Goal: Task Accomplishment & Management: Complete application form

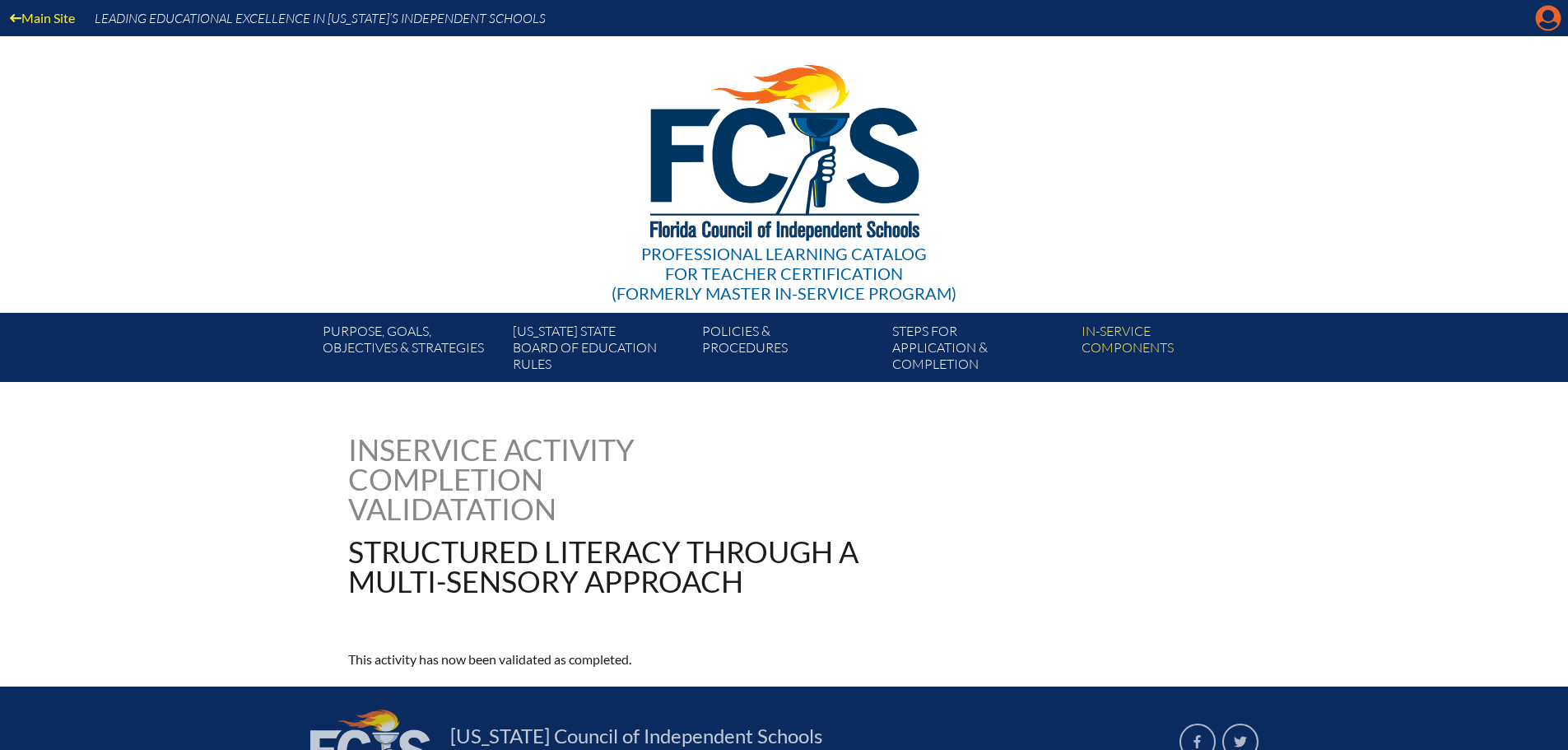
click at [1113, 24] on icon "Manage account" at bounding box center [1548, 18] width 27 height 27
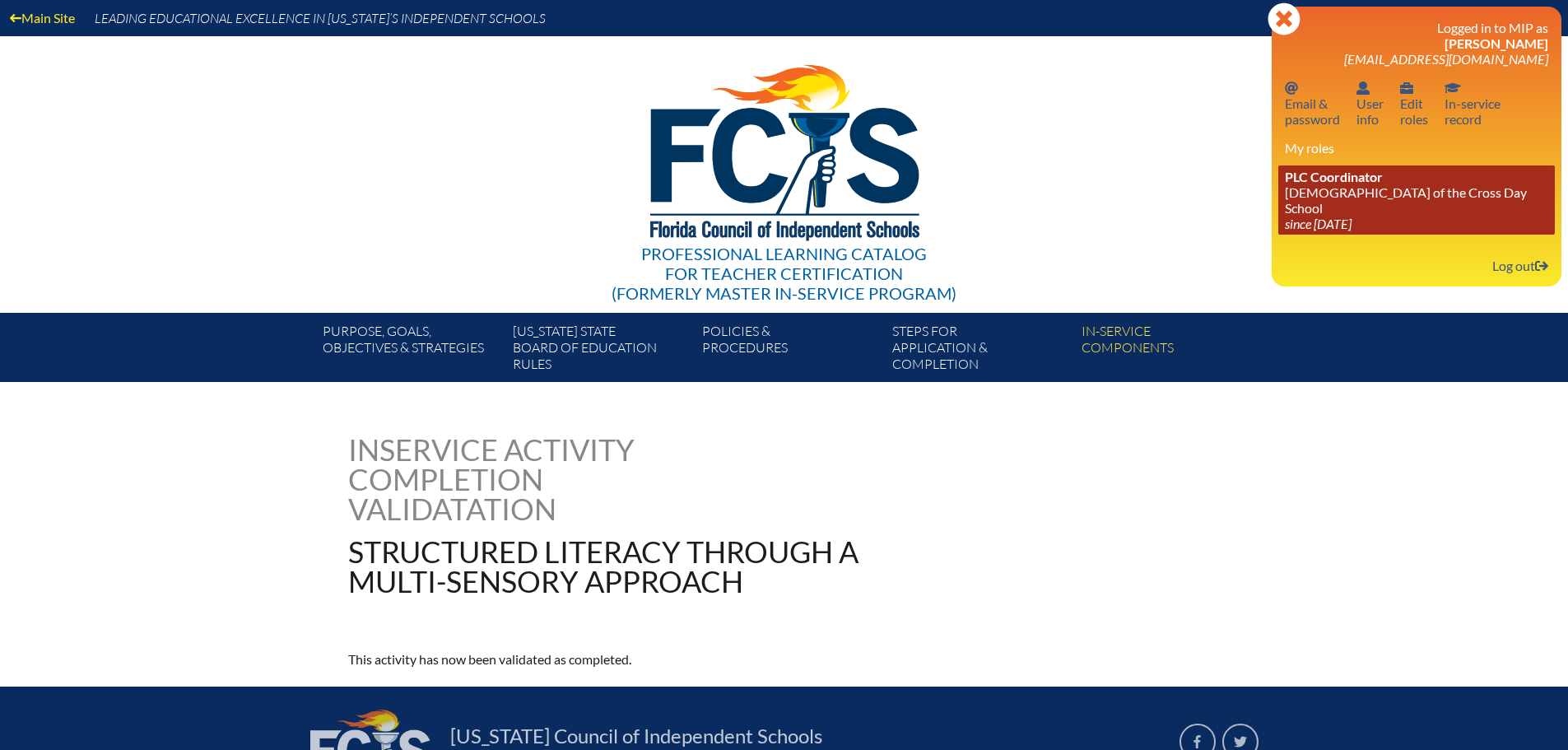
click at [1113, 216] on icon "since [DATE]" at bounding box center [1318, 223] width 67 height 15
click at [1113, 176] on span "PLC Coordinator" at bounding box center [1333, 177] width 98 height 15
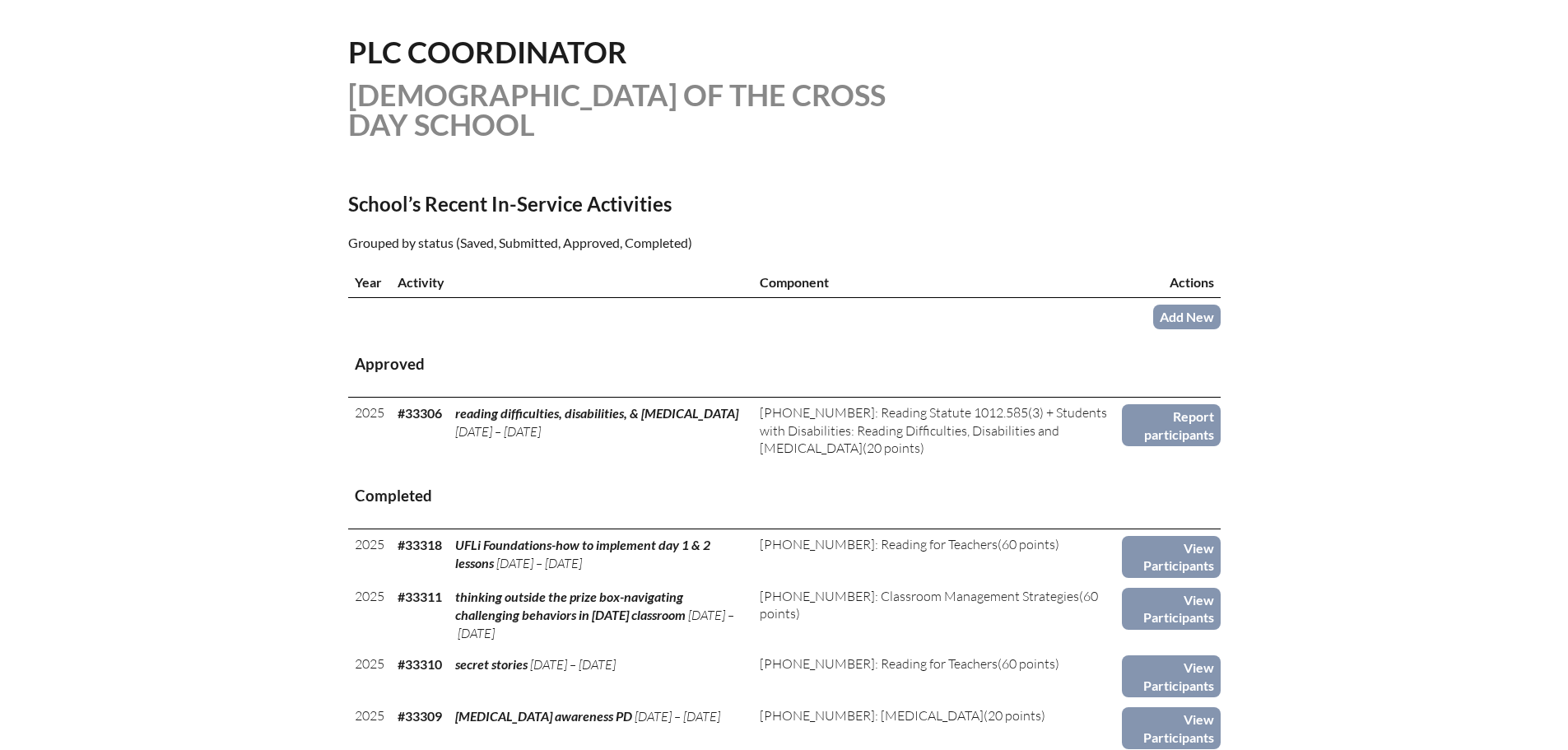
scroll to position [411, 0]
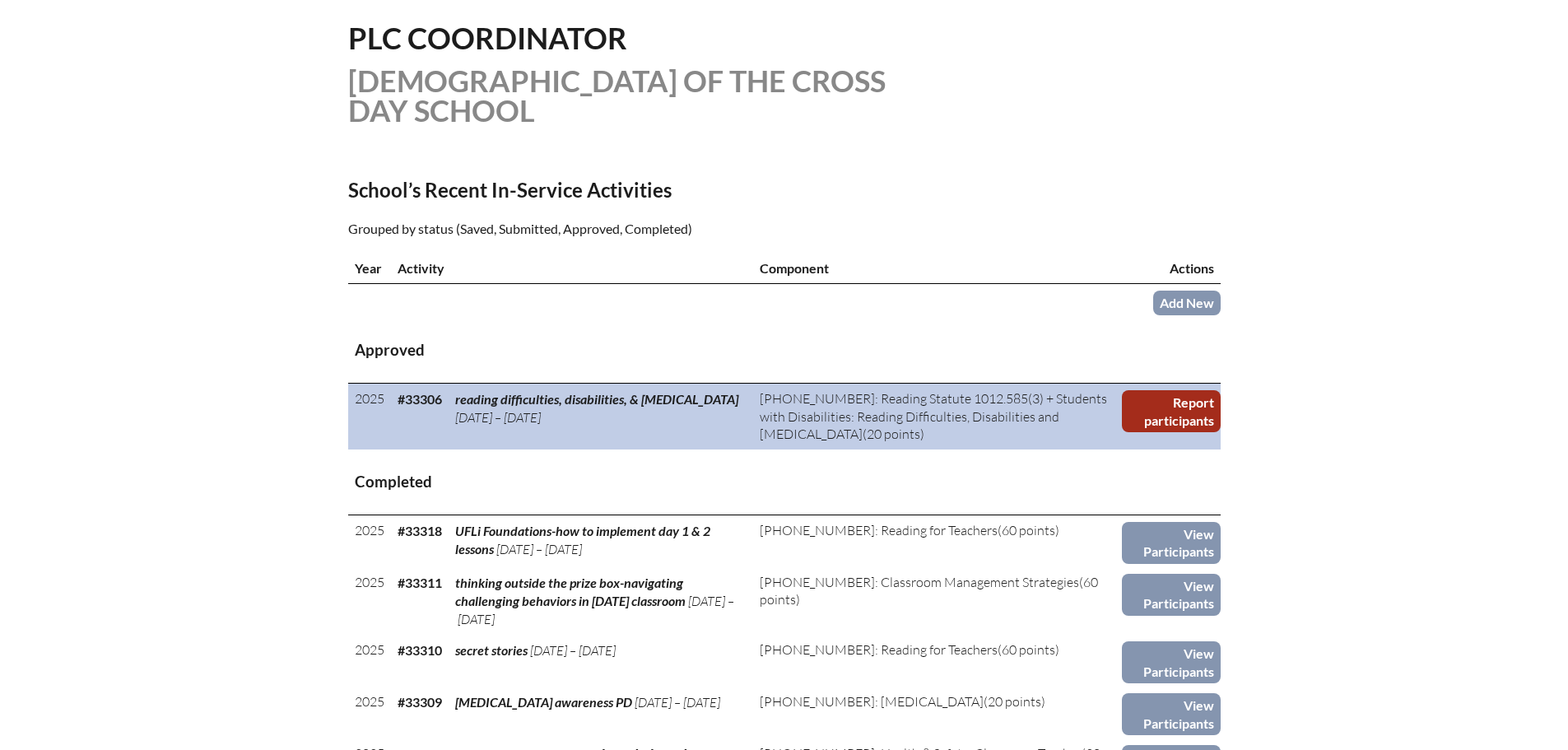
click at [1160, 409] on link "Report participants" at bounding box center [1170, 411] width 98 height 42
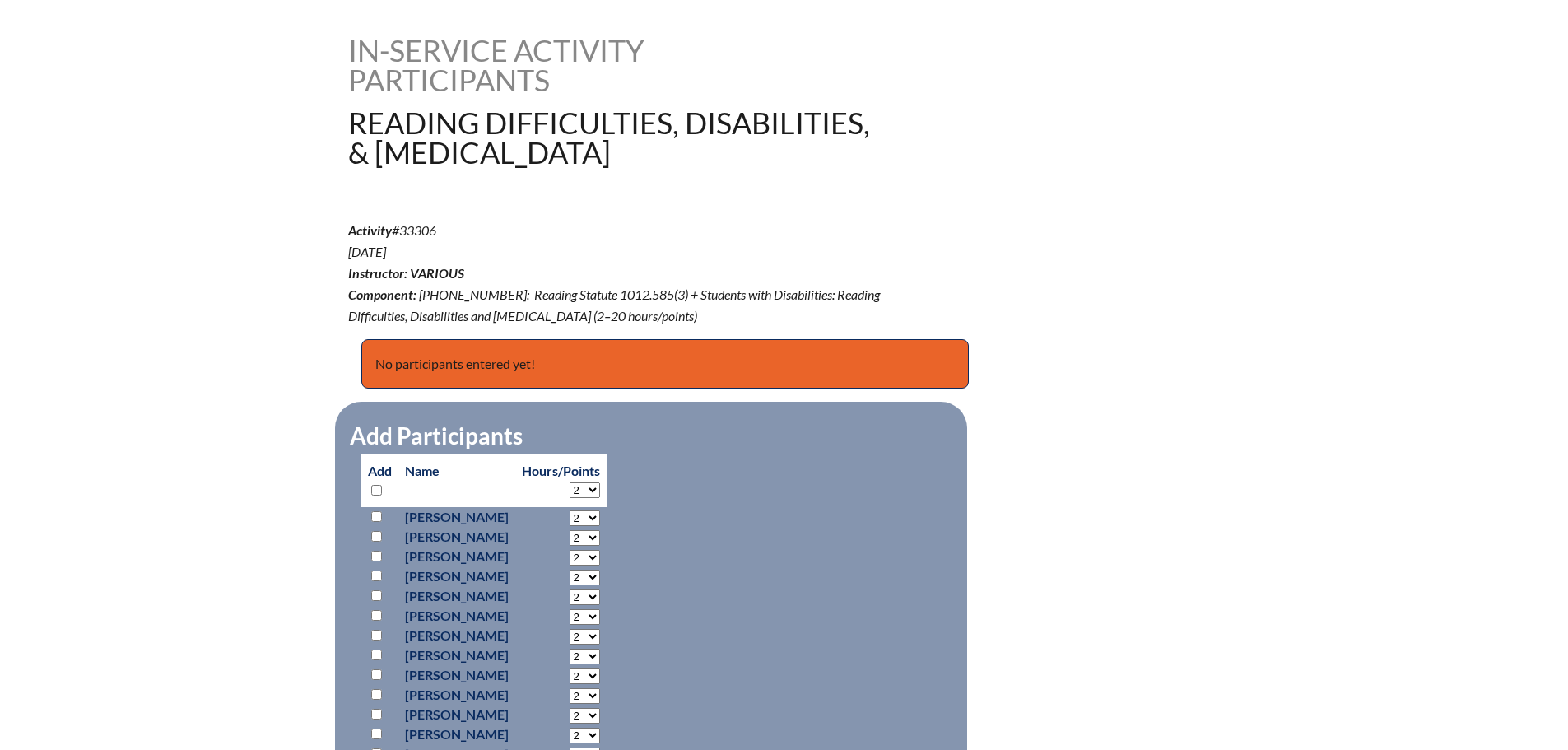
scroll to position [493, 0]
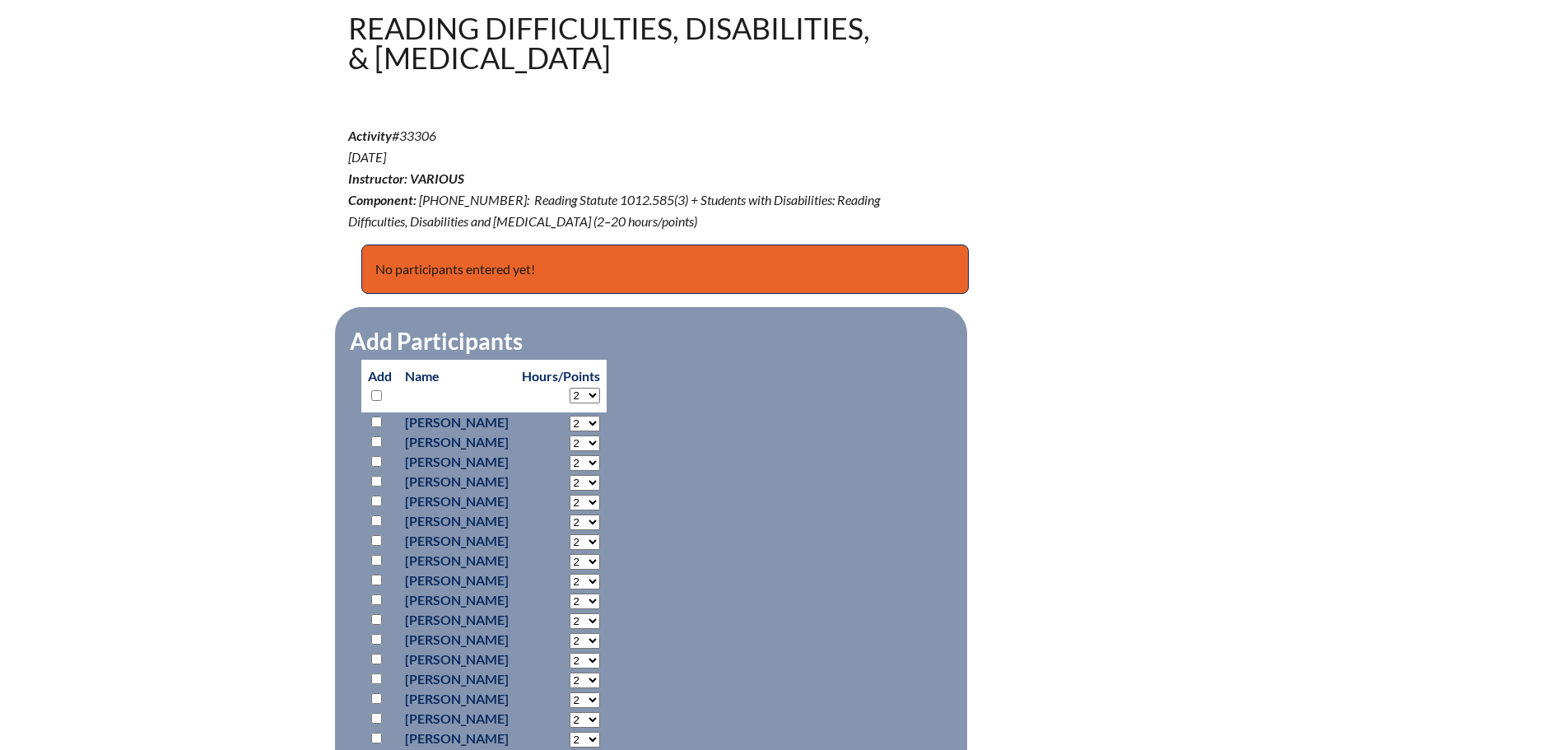
click at [380, 420] on input "checkbox" at bounding box center [376, 421] width 10 height 10
checkbox input "true"
click at [600, 422] on select "2 3 4 5 6 7 8 9 10 11 12 13 14 15 16 17 18 19 20 0" at bounding box center [585, 424] width 31 height 15
select select "20"
click at [600, 416] on select "2 3 4 5 6 7 8 9 10 11 12 13 14 15 16 17 18 19 20 0" at bounding box center [585, 424] width 31 height 15
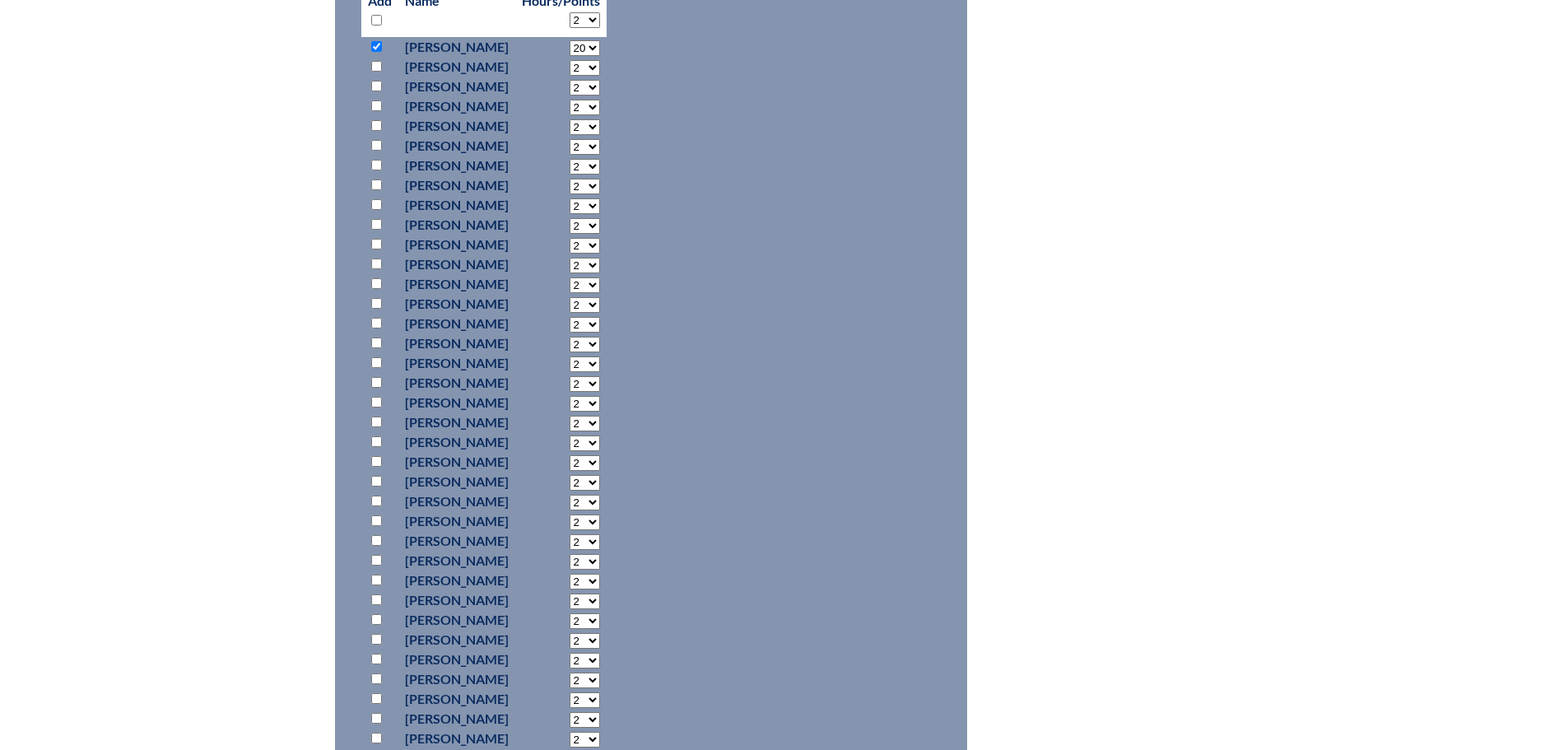
scroll to position [906, 0]
click at [376, 600] on input "checkbox" at bounding box center [376, 602] width 10 height 10
checkbox input "true"
click at [600, 600] on select "2 3 4 5 6 7 8 9 10 11 12 13 14 15 16 17 18 19 20 0" at bounding box center [585, 604] width 31 height 15
select select "20"
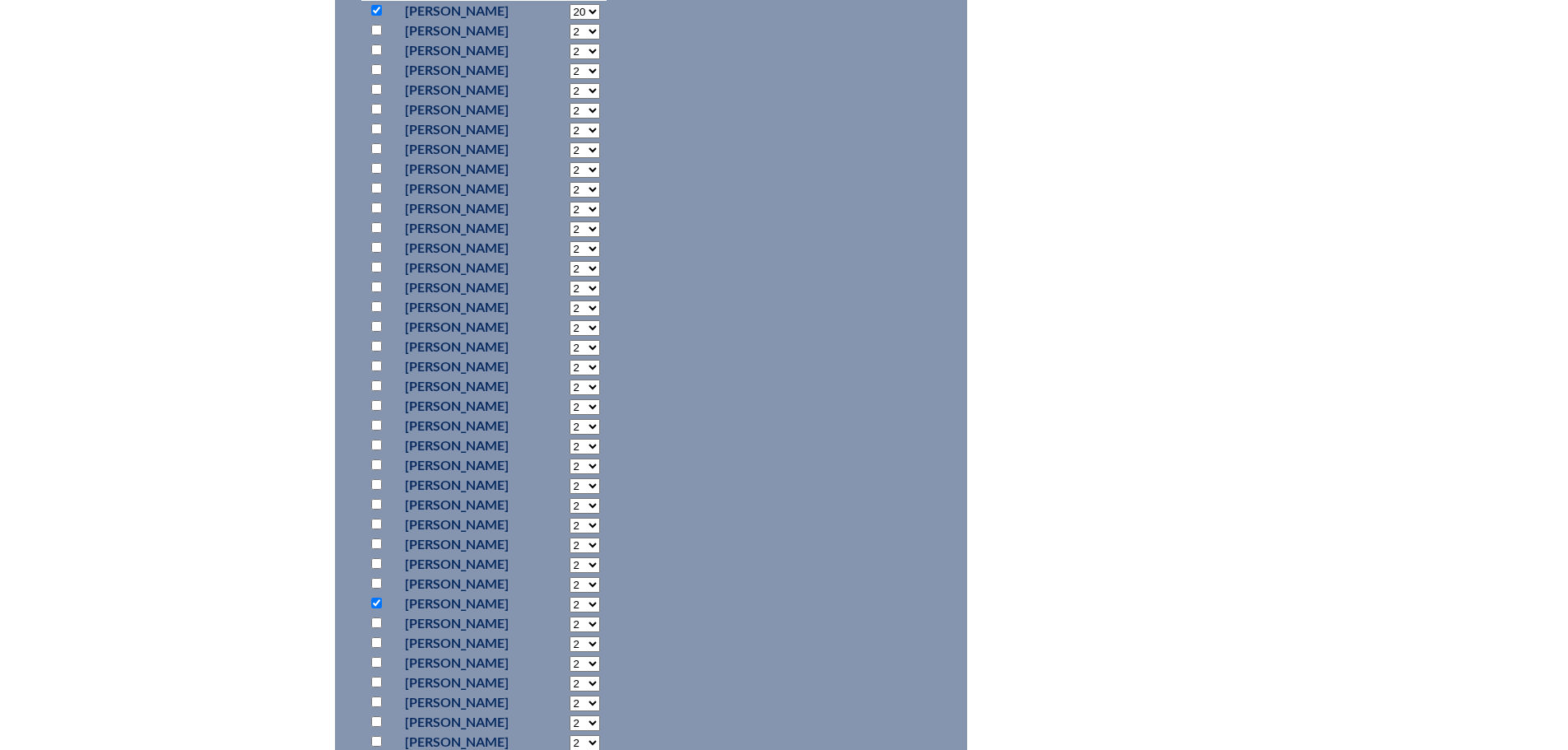
click at [600, 596] on select "2 3 4 5 6 7 8 9 10 11 12 13 14 15 16 17 18 19 20 0" at bounding box center [585, 604] width 31 height 15
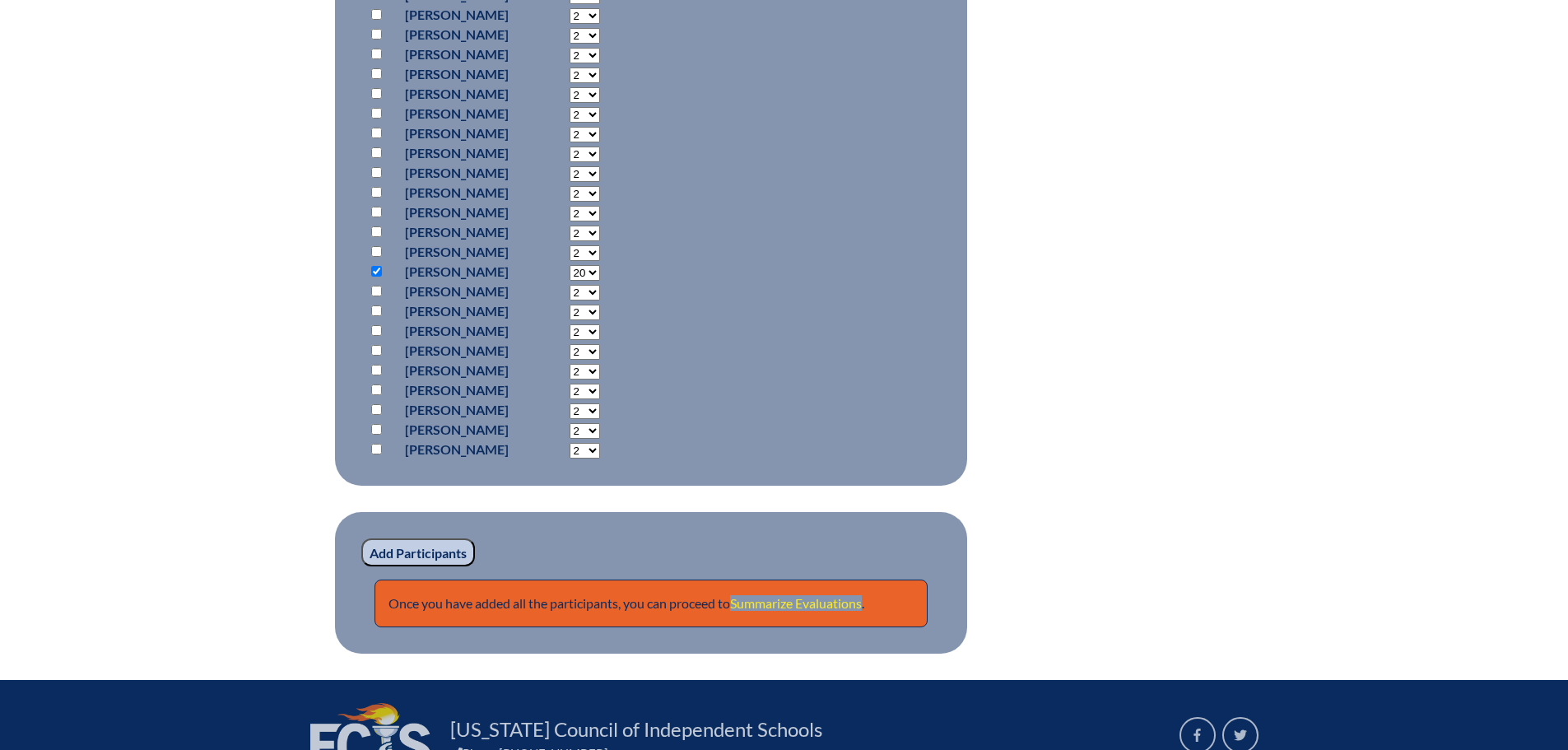
scroll to position [1399, 0]
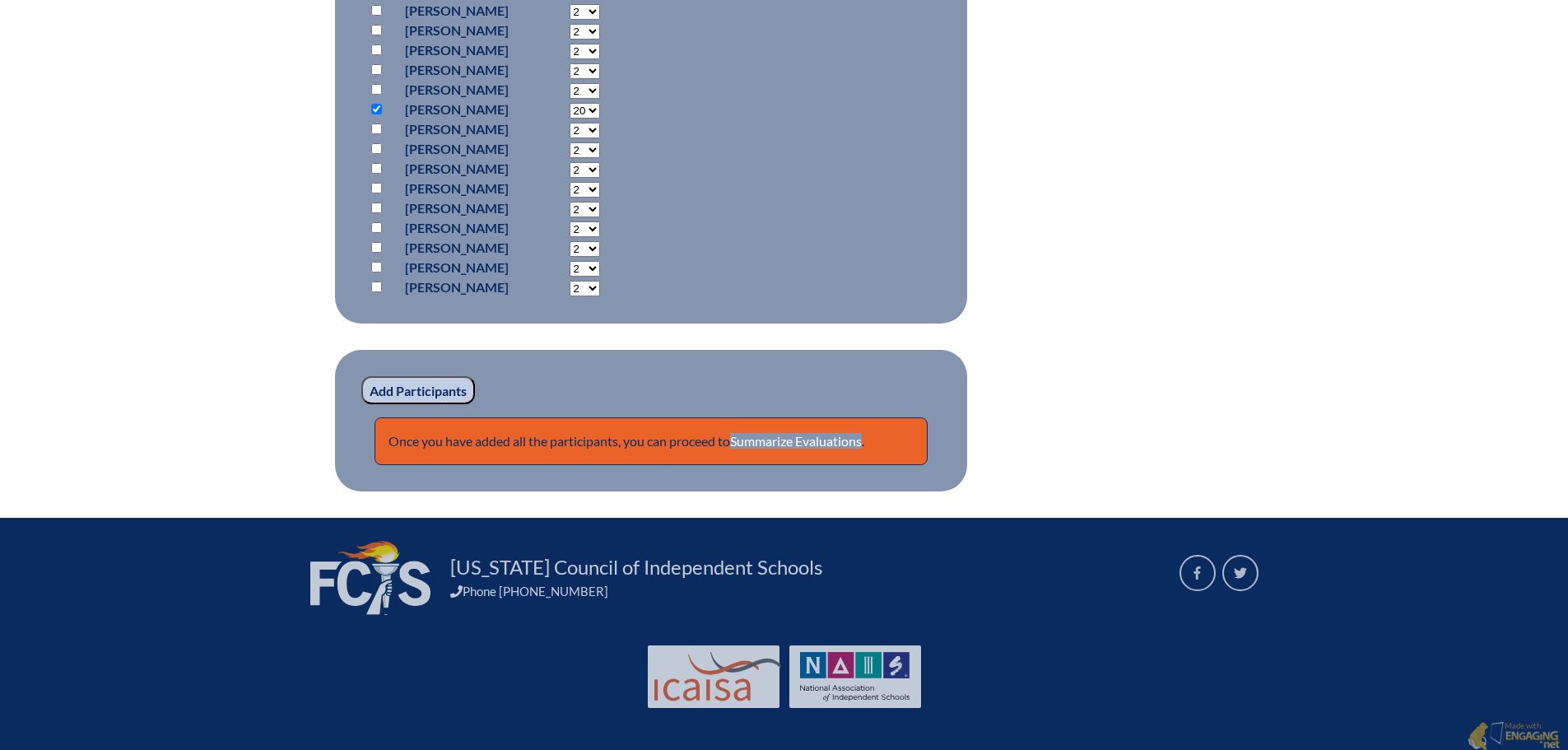
click at [415, 382] on input "Add Participants" at bounding box center [418, 389] width 114 height 28
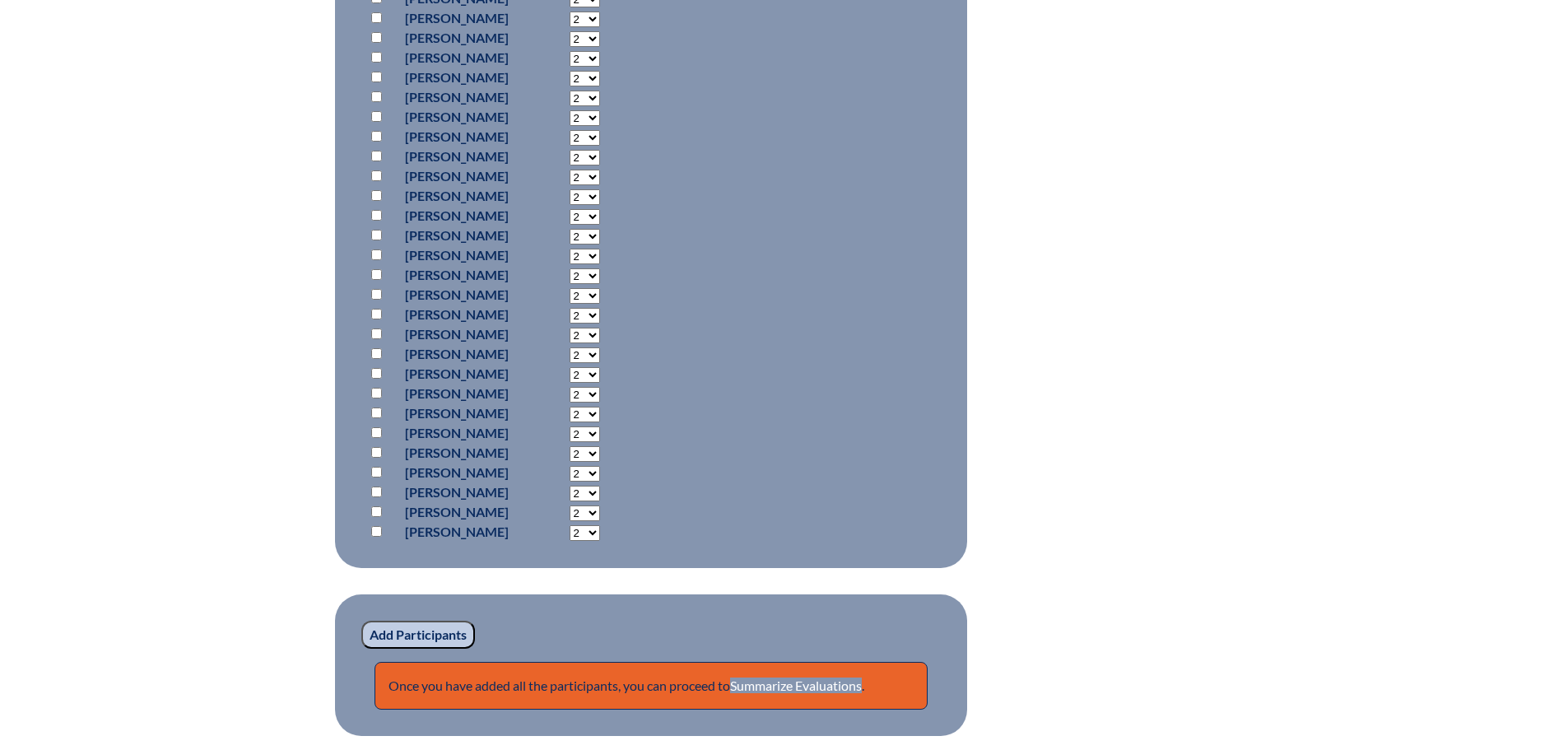
scroll to position [1399, 0]
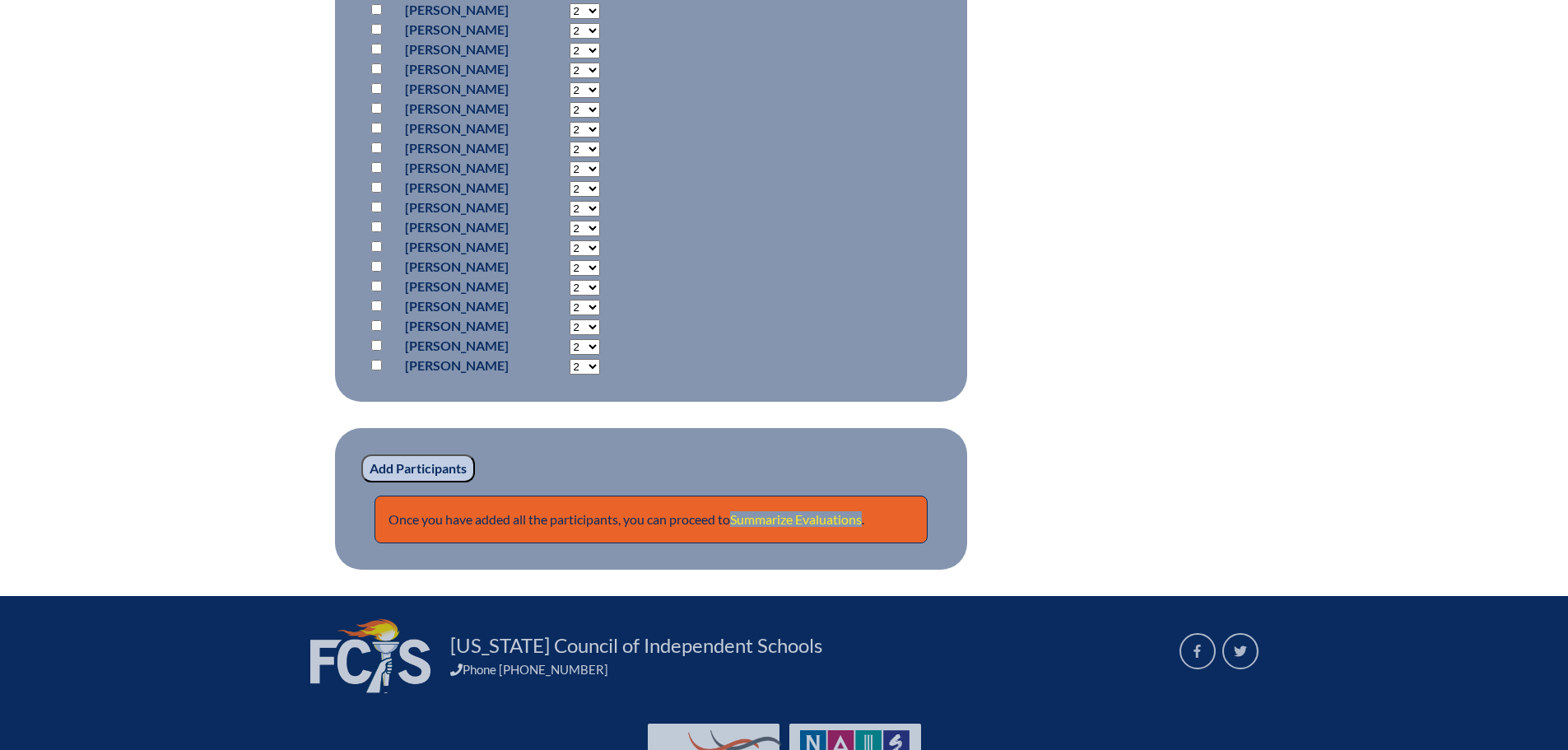
click at [788, 518] on link "Summarize Evaluations" at bounding box center [796, 519] width 132 height 15
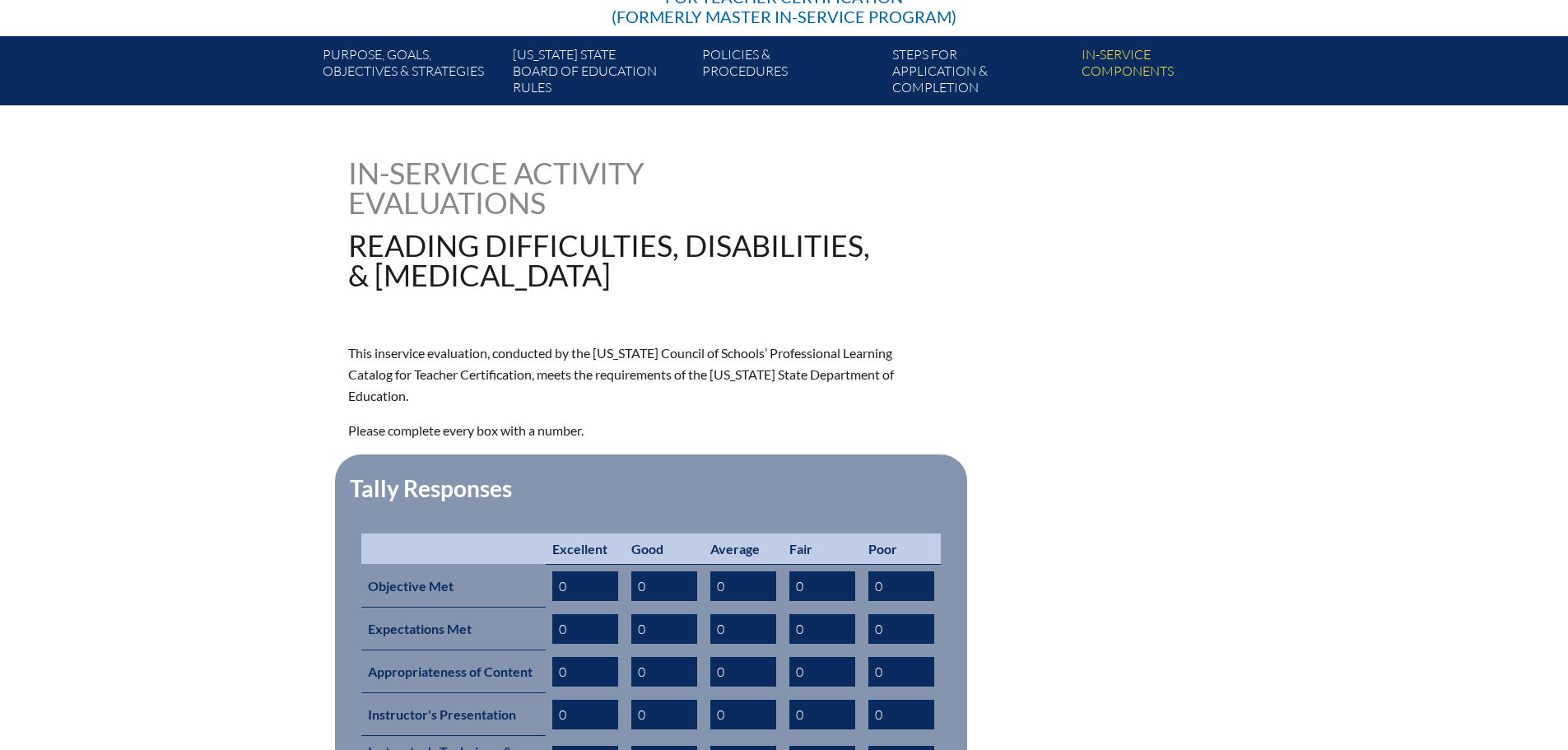
scroll to position [411, 0]
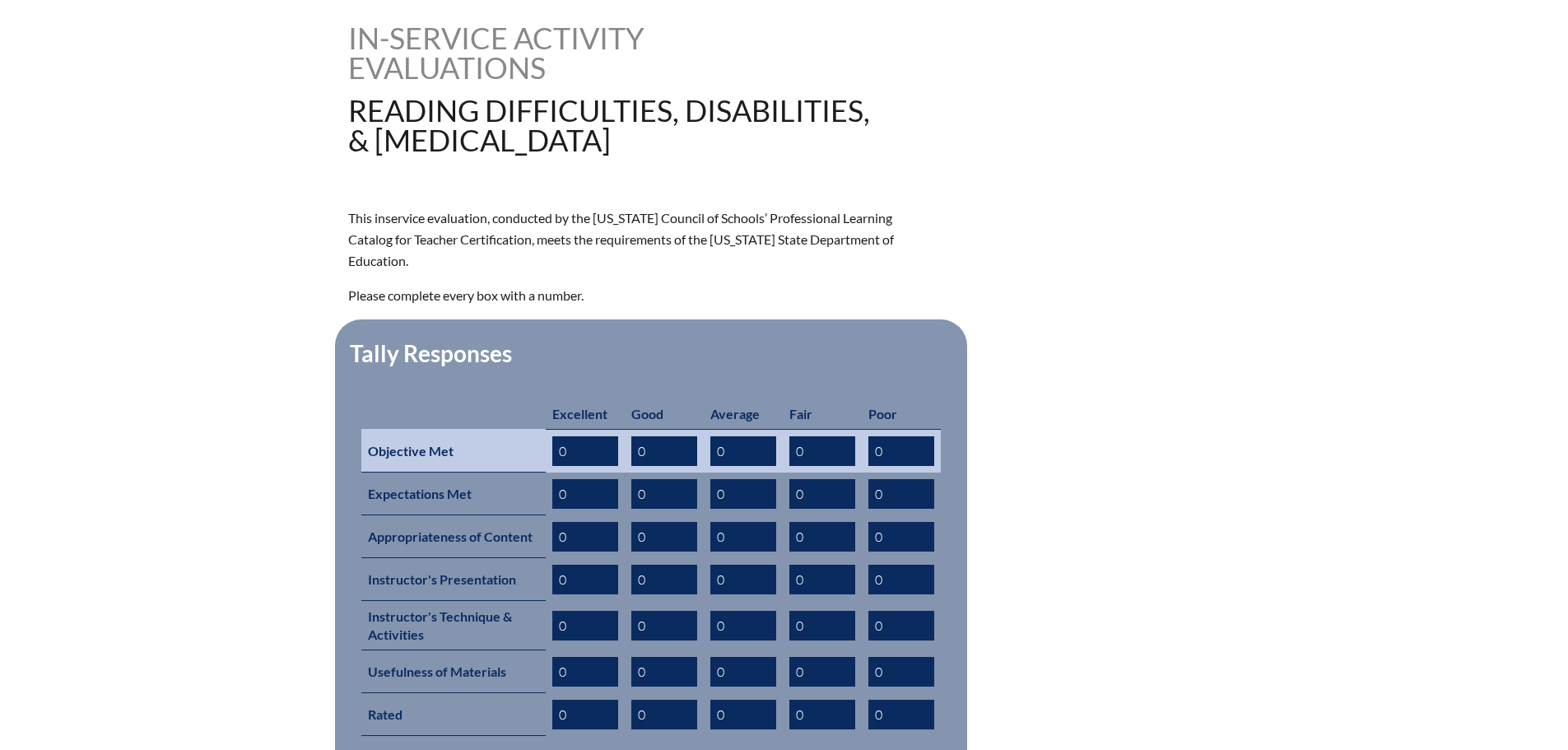
drag, startPoint x: 576, startPoint y: 421, endPoint x: 551, endPoint y: 420, distance: 25.0
click at [553, 436] on input "0" at bounding box center [585, 450] width 66 height 30
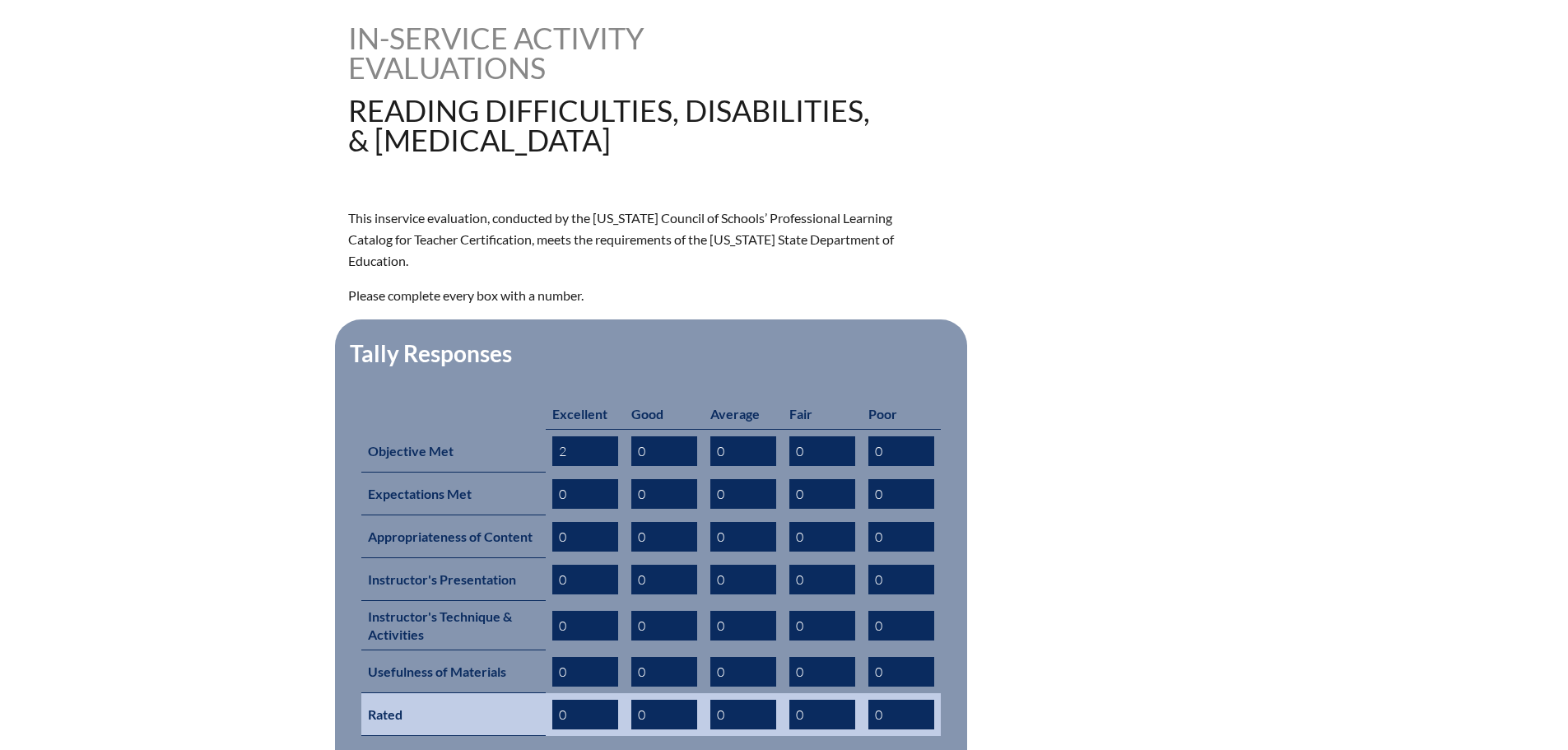
type input "2"
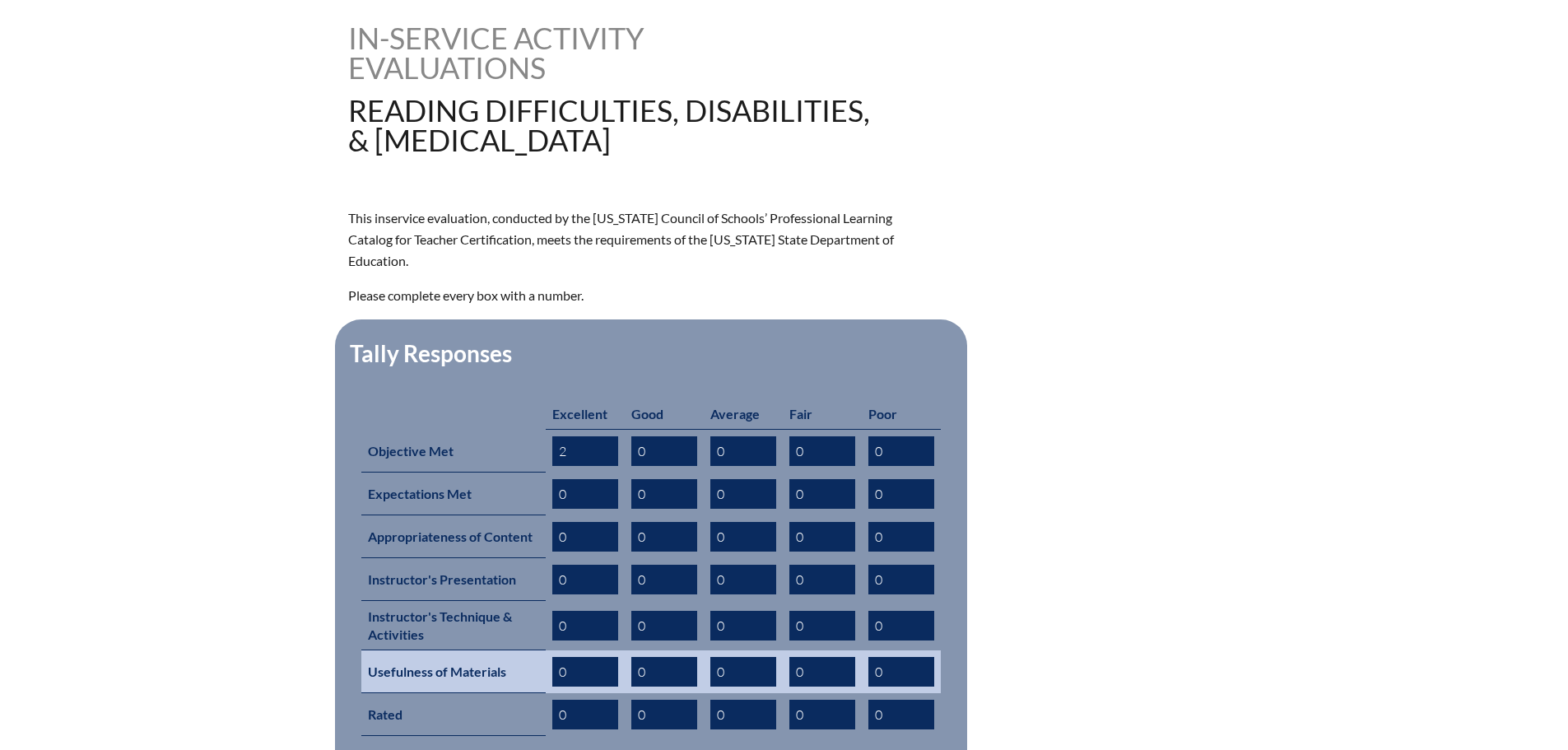
drag, startPoint x: 572, startPoint y: 691, endPoint x: 561, endPoint y: 648, distance: 44.4
click at [554, 699] on input "0" at bounding box center [585, 714] width 66 height 30
type input "22"
drag, startPoint x: 571, startPoint y: 641, endPoint x: 553, endPoint y: 640, distance: 18.0
click at [553, 656] on input "0" at bounding box center [585, 671] width 66 height 30
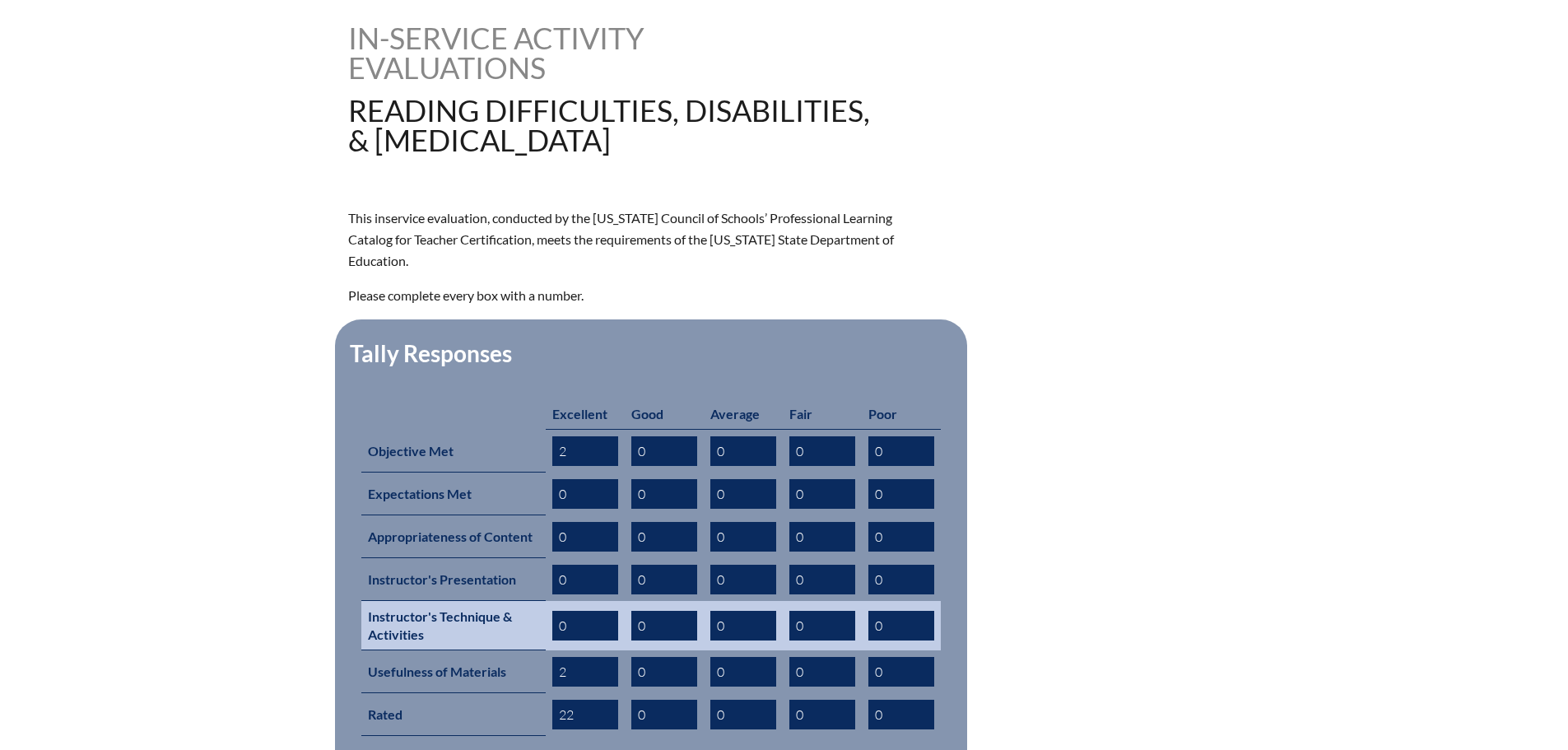
type input "2"
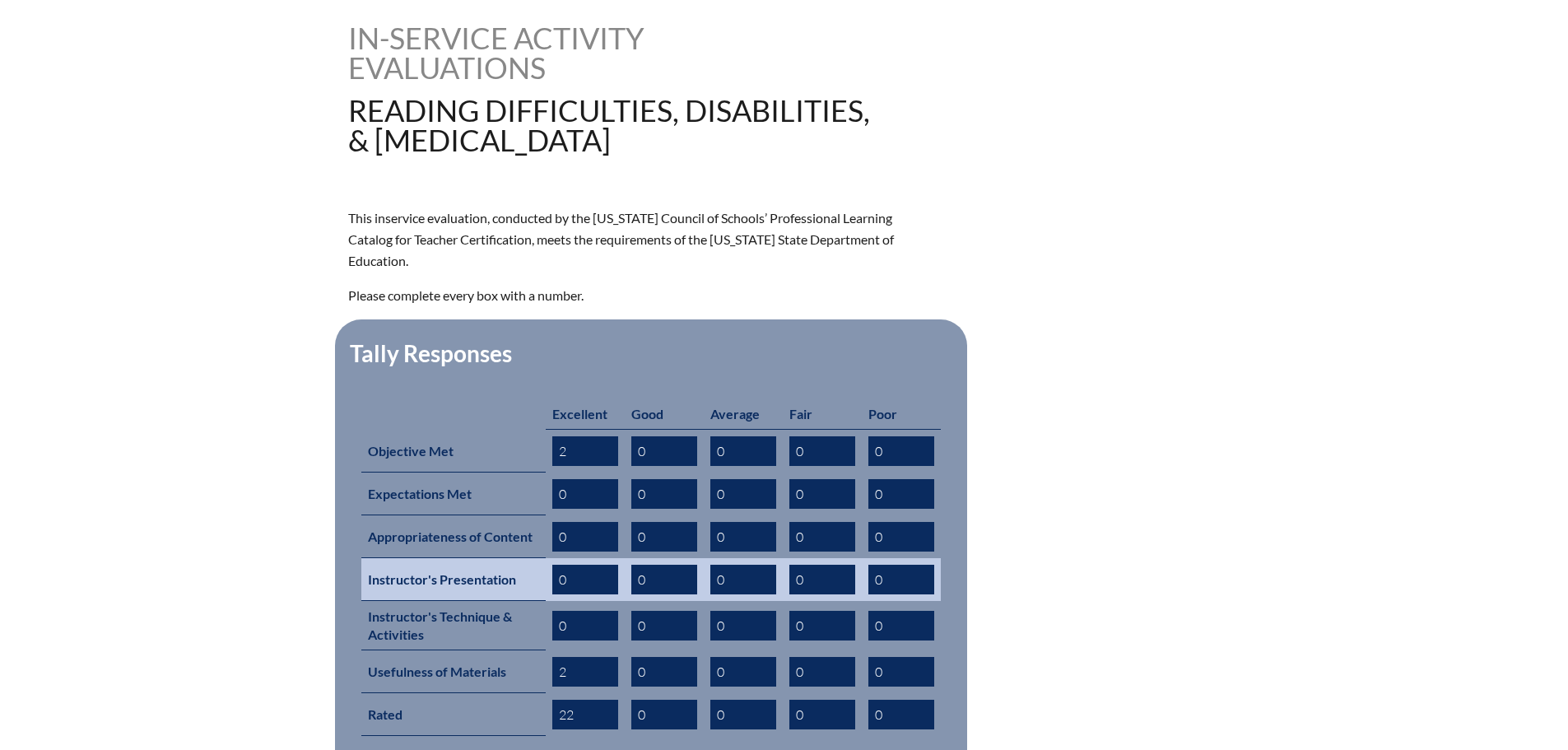
drag, startPoint x: 568, startPoint y: 599, endPoint x: 561, endPoint y: 568, distance: 31.8
click at [549, 601] on td "0" at bounding box center [585, 626] width 79 height 50
type input "2"
drag, startPoint x: 565, startPoint y: 552, endPoint x: 557, endPoint y: 551, distance: 8.1
click at [557, 565] on input "0" at bounding box center [585, 579] width 66 height 30
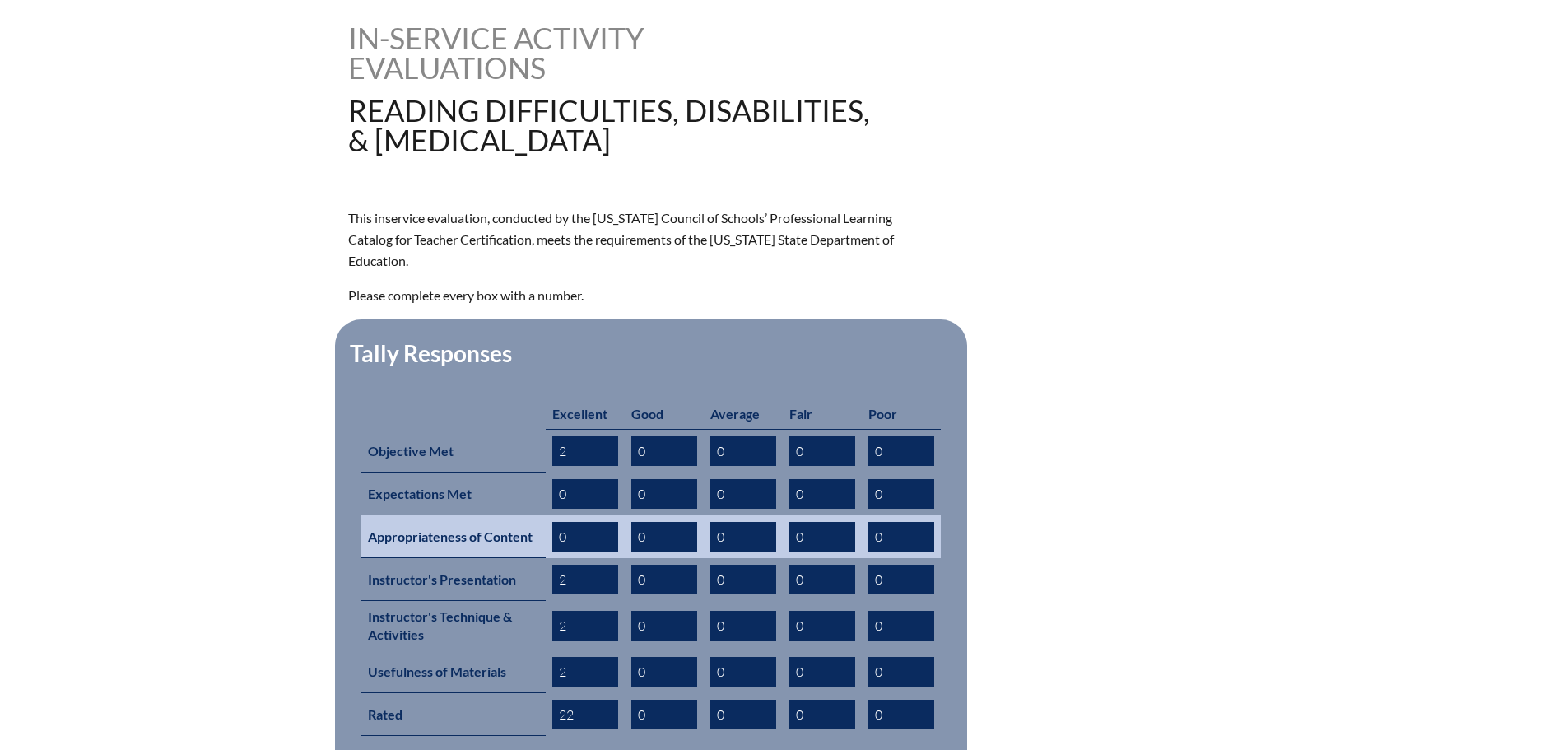
type input "2"
drag, startPoint x: 569, startPoint y: 508, endPoint x: 554, endPoint y: 506, distance: 15.1
click at [554, 522] on input "0" at bounding box center [585, 536] width 66 height 30
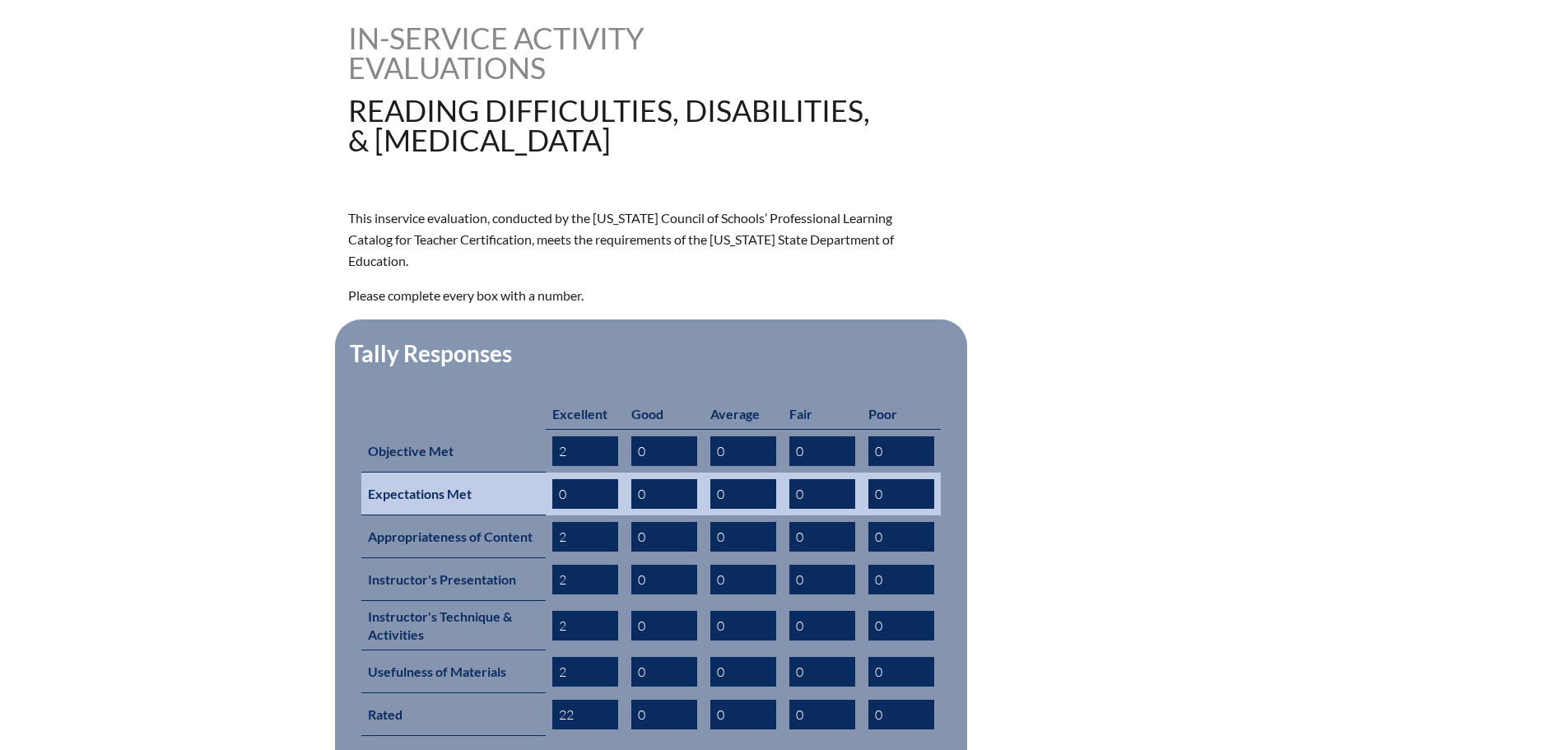
type input "2"
drag, startPoint x: 572, startPoint y: 464, endPoint x: 559, endPoint y: 464, distance: 13.0
click at [559, 479] on input "0" at bounding box center [585, 493] width 66 height 30
type input "2"
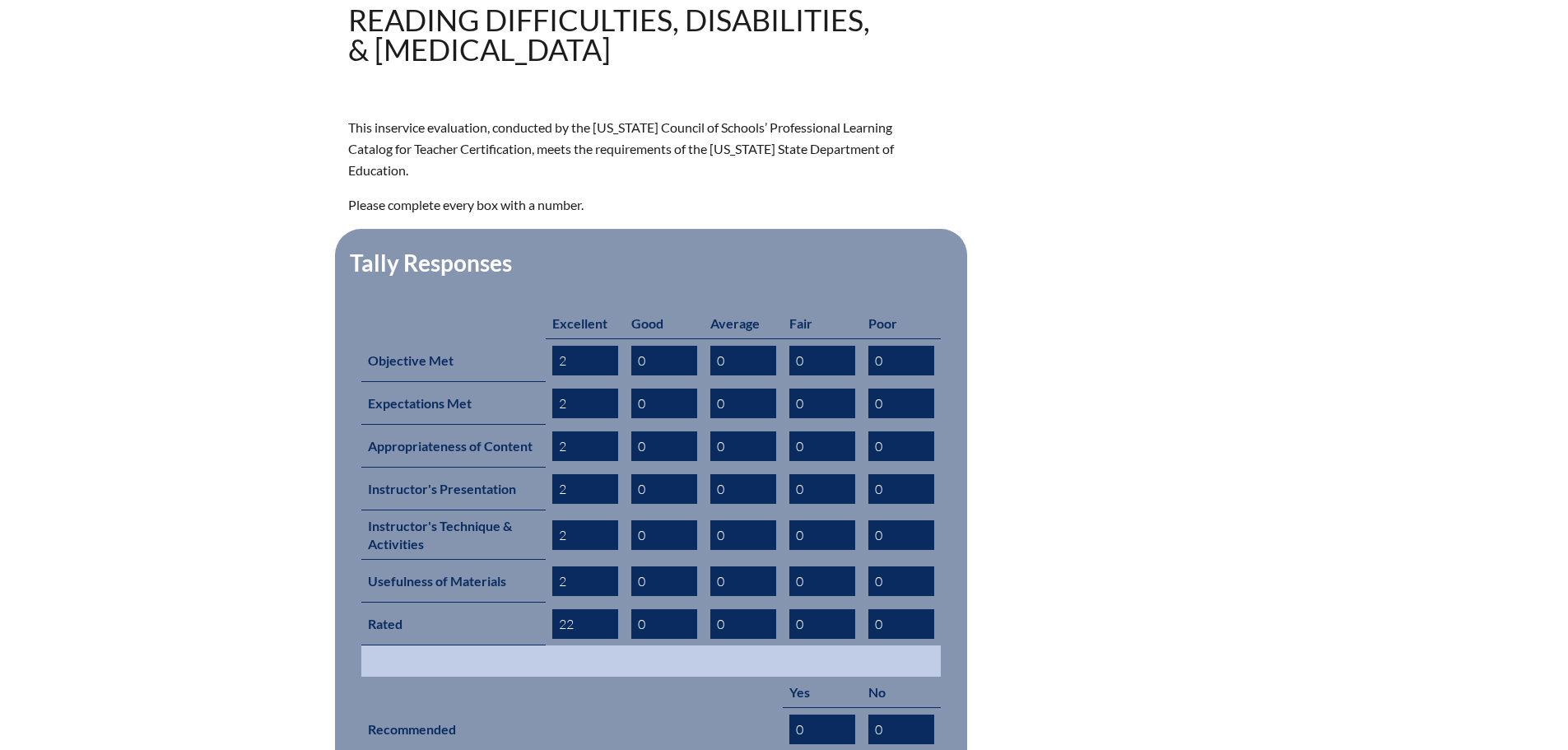
scroll to position [576, 0]
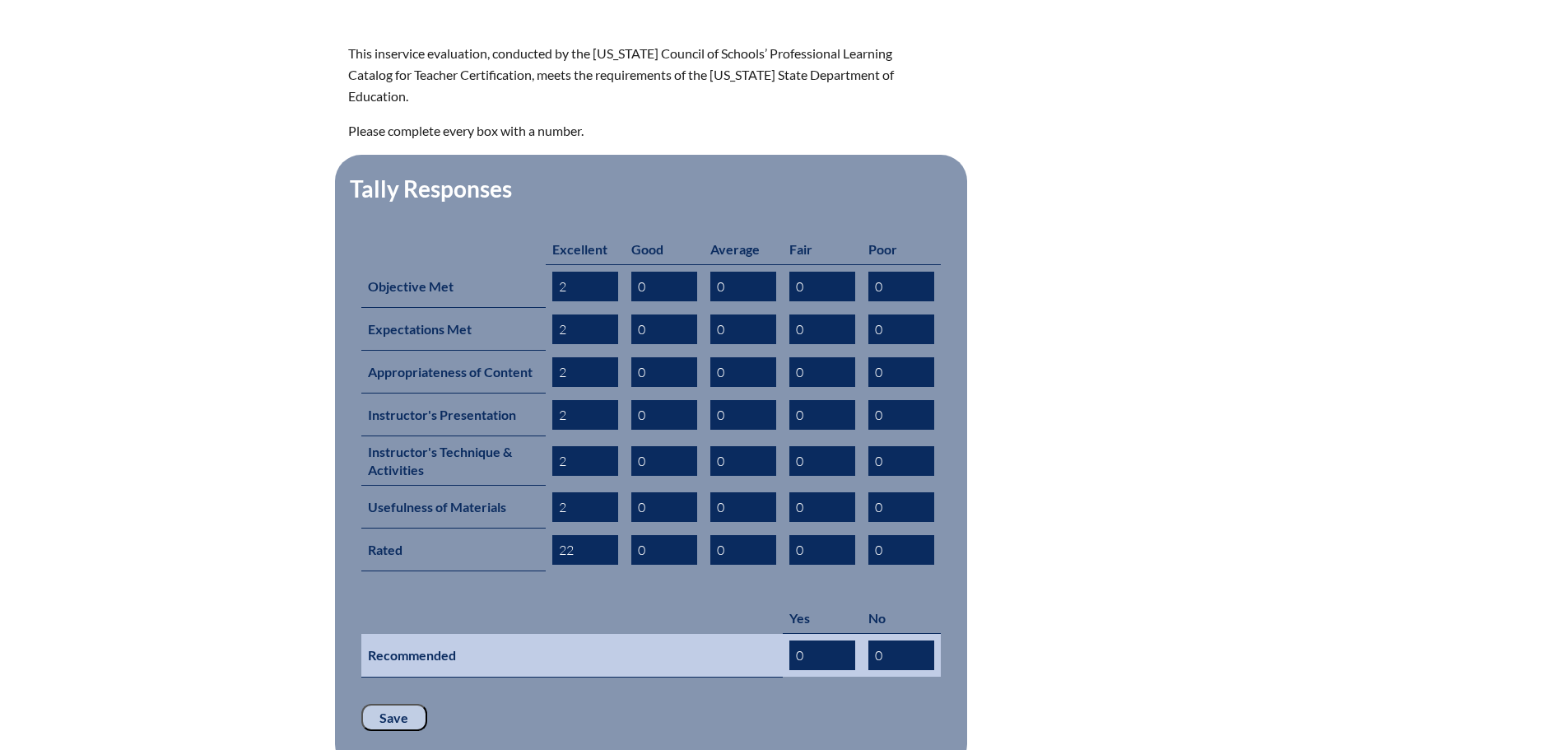
type input "2"
click at [806, 640] on input "0" at bounding box center [822, 655] width 66 height 30
drag, startPoint x: 806, startPoint y: 619, endPoint x: 780, endPoint y: 620, distance: 26.0
click at [780, 634] on tr "Recommended 0 0" at bounding box center [651, 656] width 579 height 44
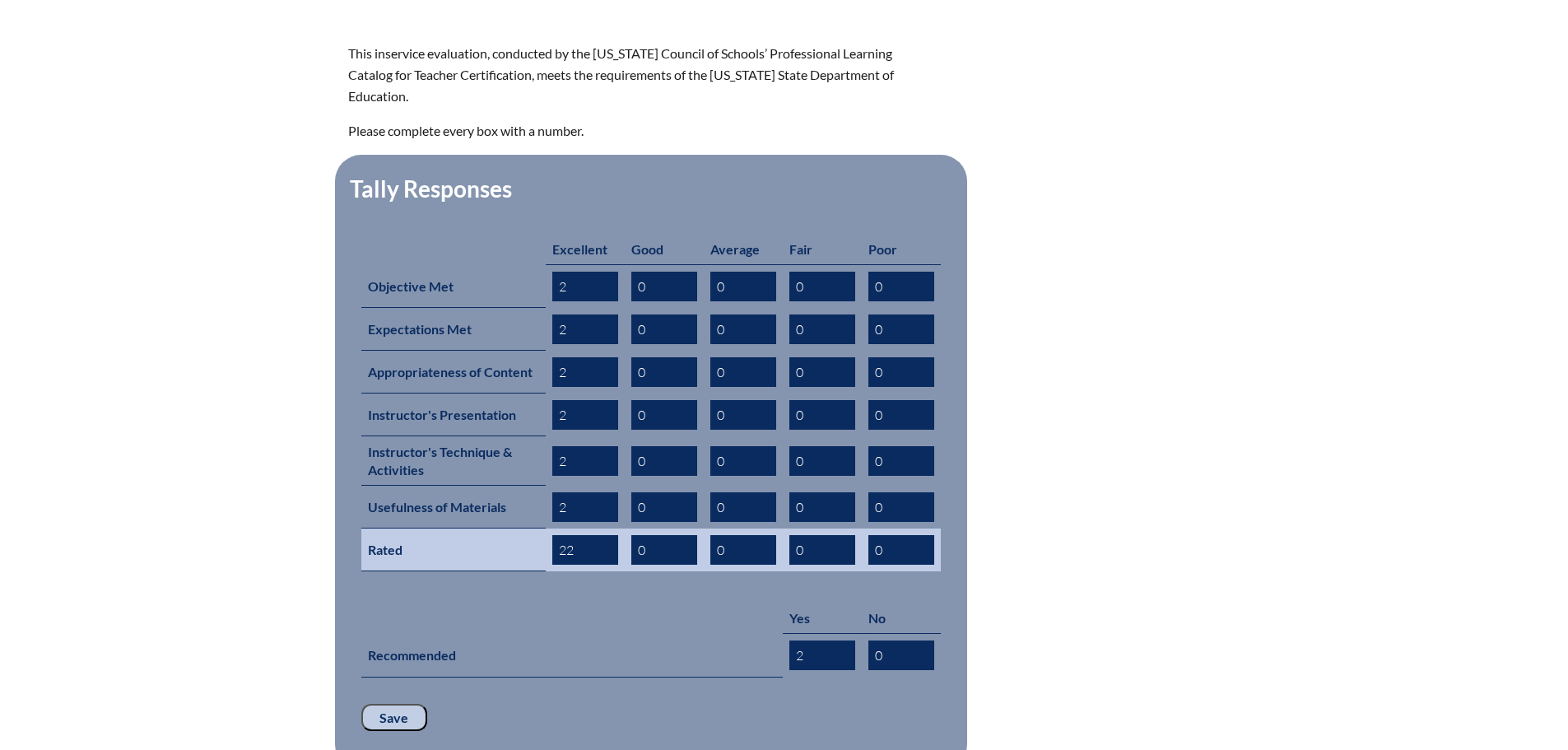
type input "2"
click at [573, 535] on input "22" at bounding box center [585, 550] width 66 height 30
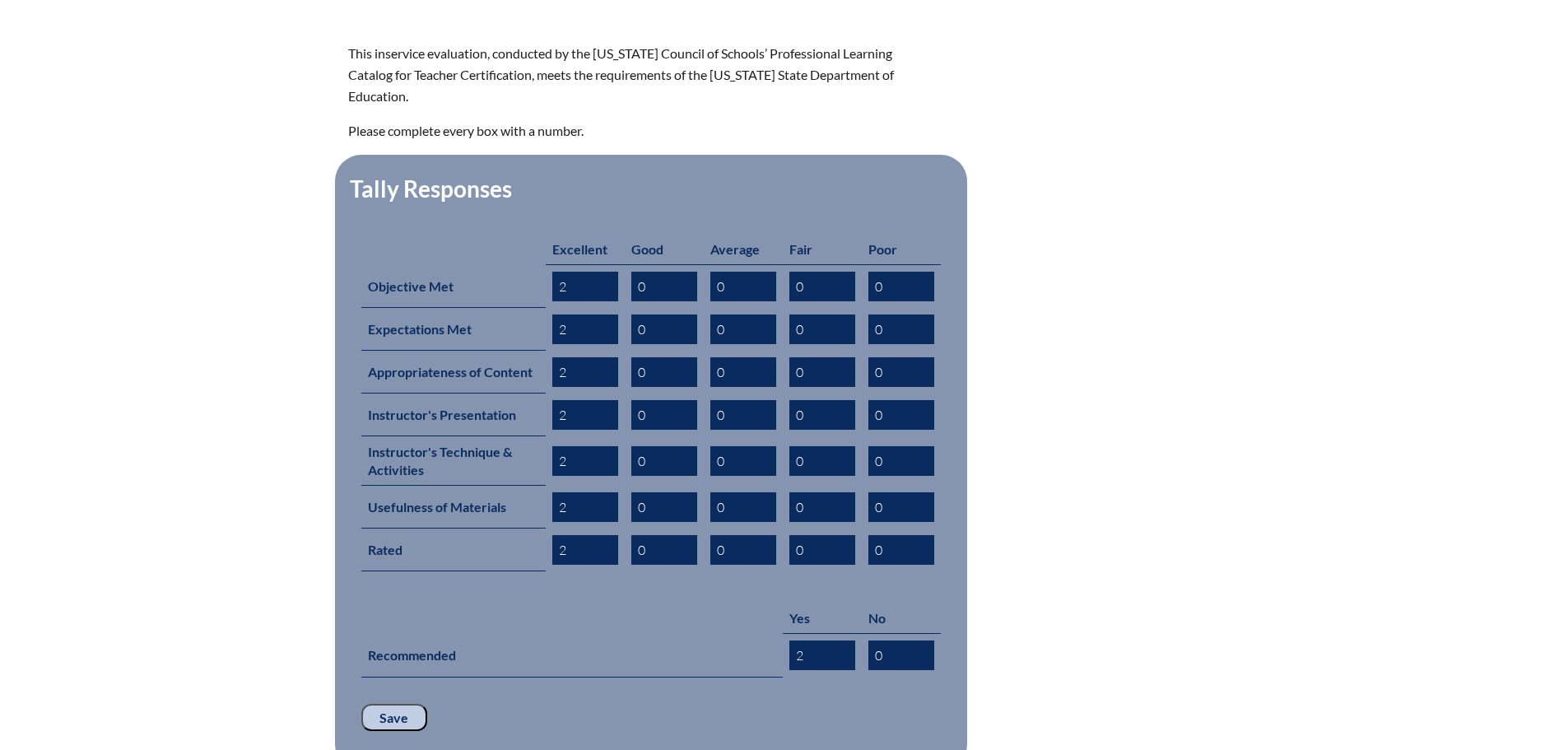
type input "2"
click at [408, 703] on input "Save" at bounding box center [394, 717] width 66 height 28
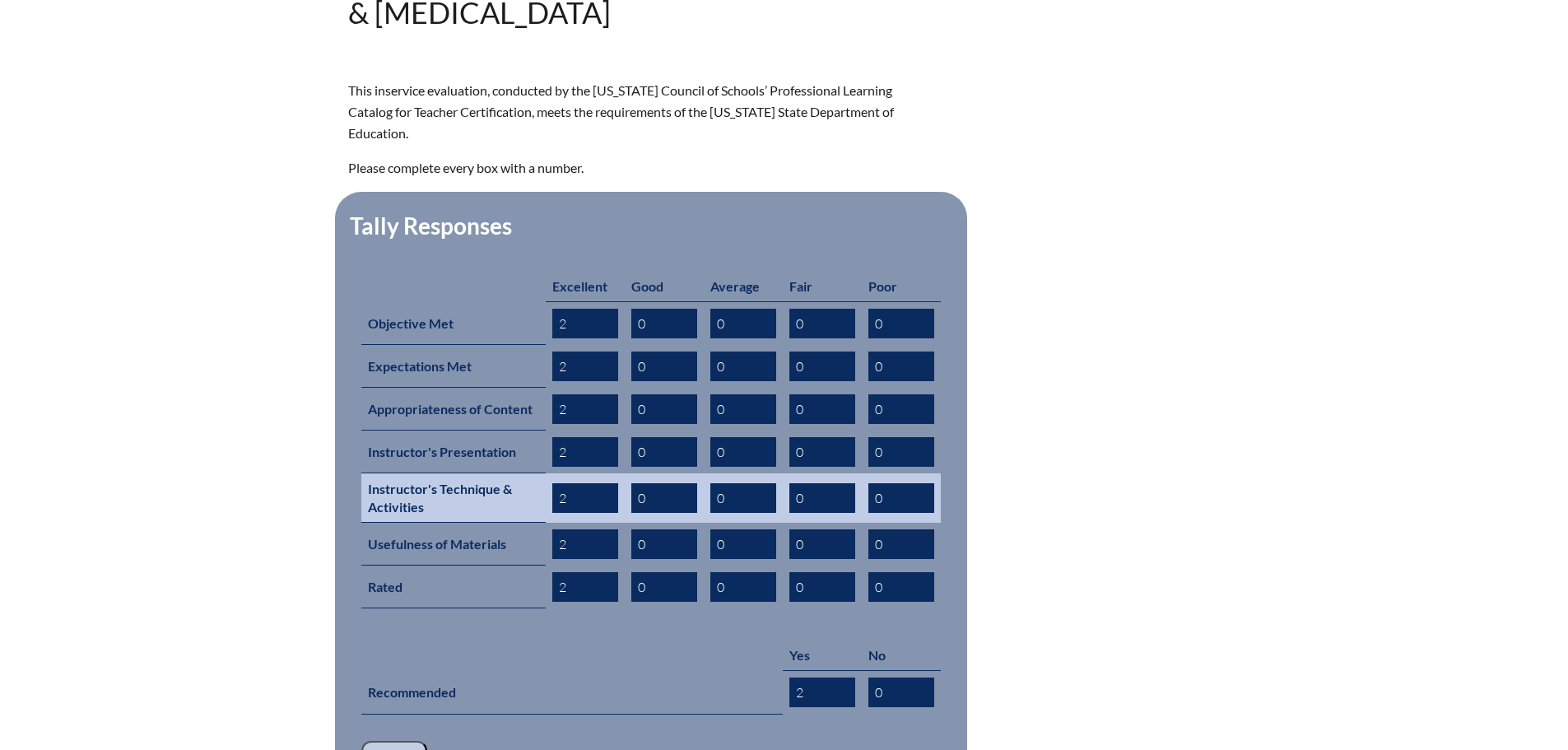
scroll to position [740, 0]
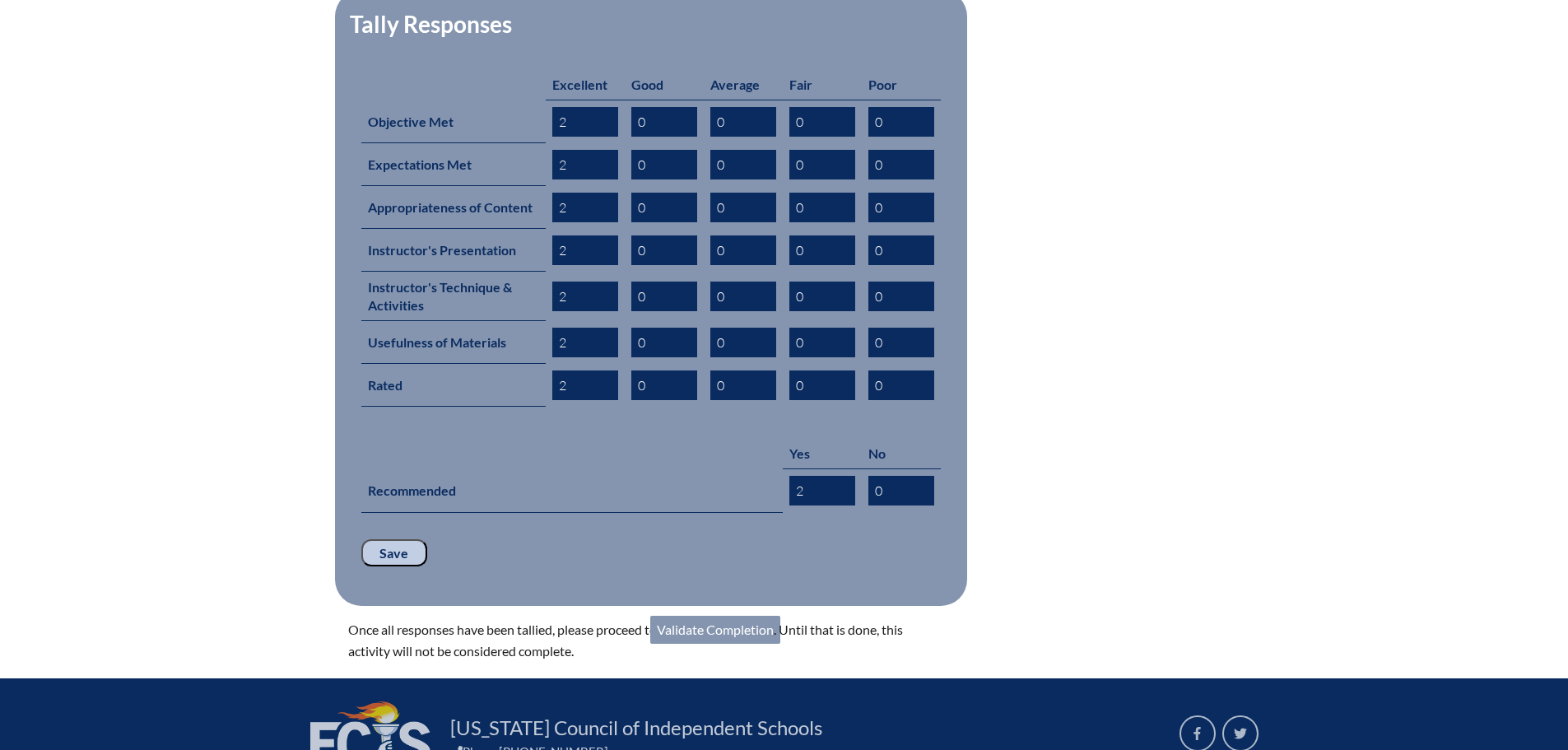
click at [729, 615] on link "Validate Completion" at bounding box center [715, 629] width 130 height 28
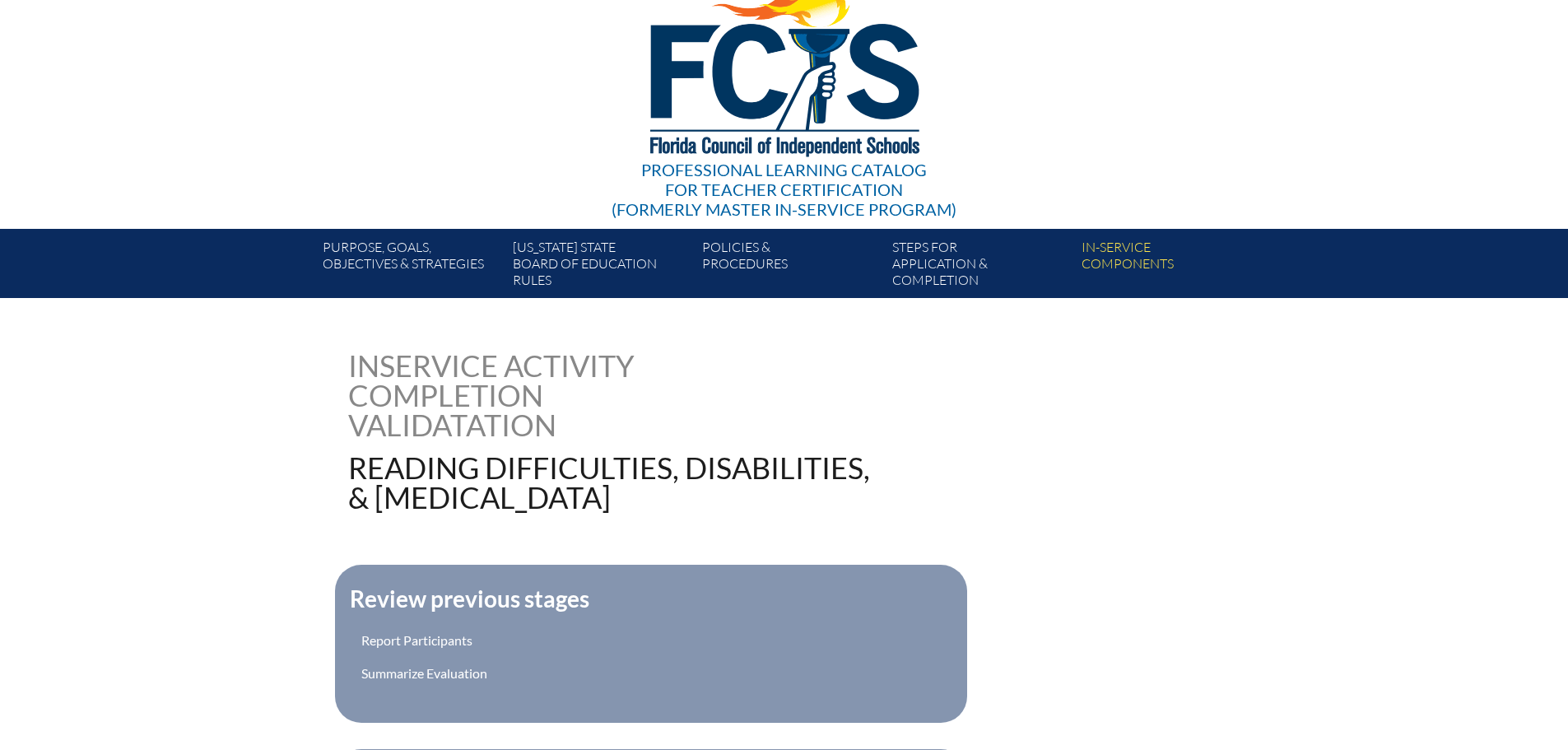
scroll to position [329, 0]
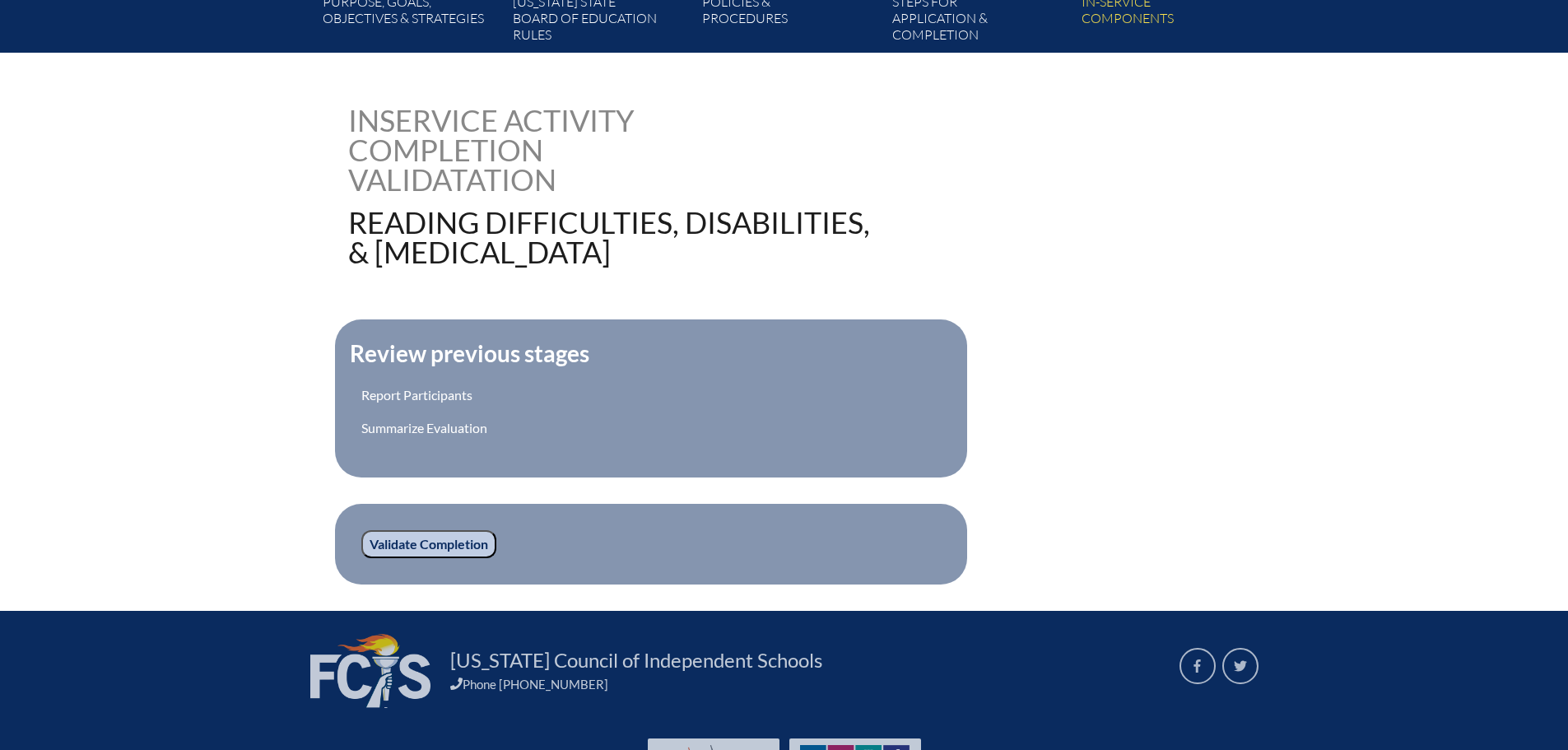
click at [438, 543] on input "Validate Completion" at bounding box center [429, 543] width 135 height 28
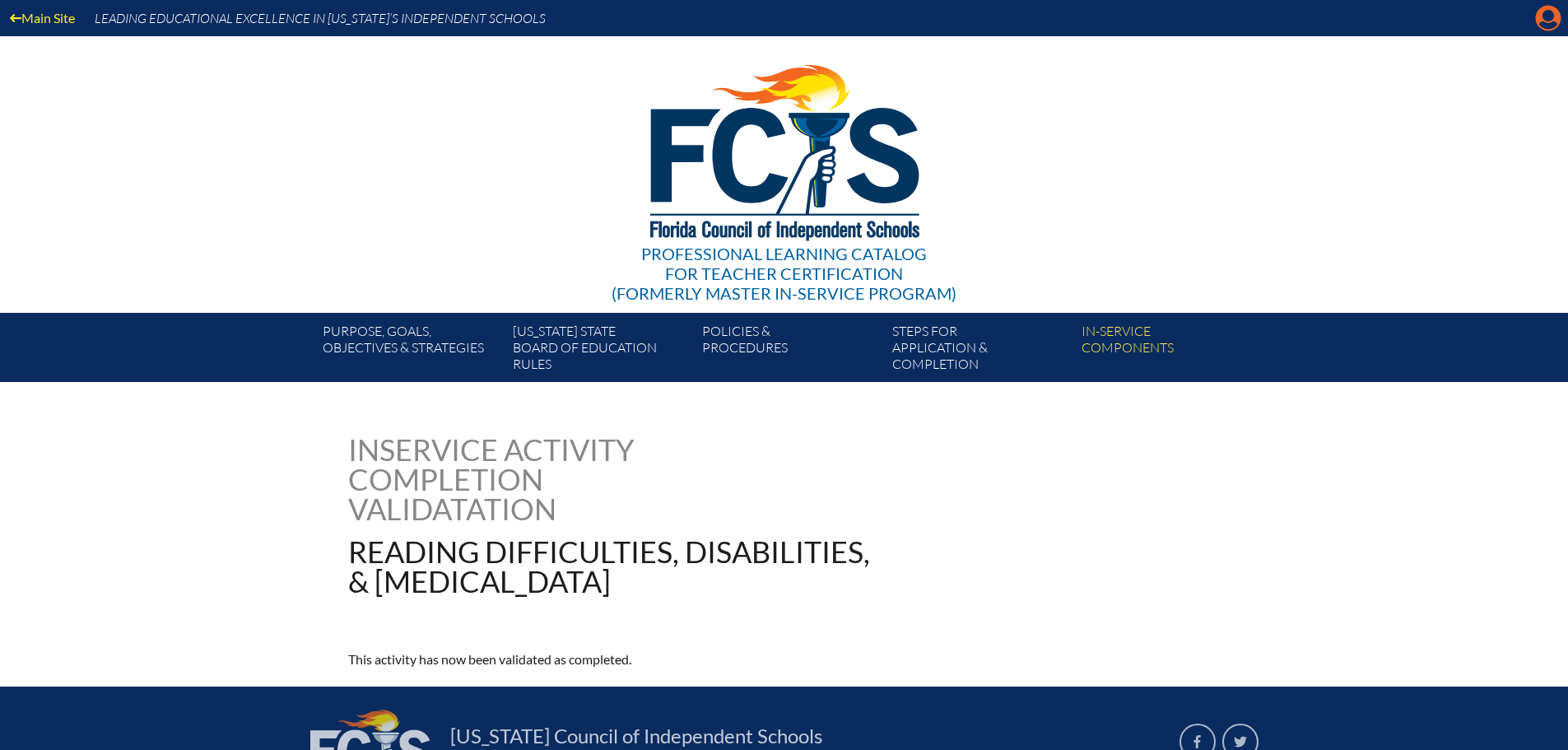
click at [1548, 19] on icon "Manage account" at bounding box center [1548, 18] width 27 height 27
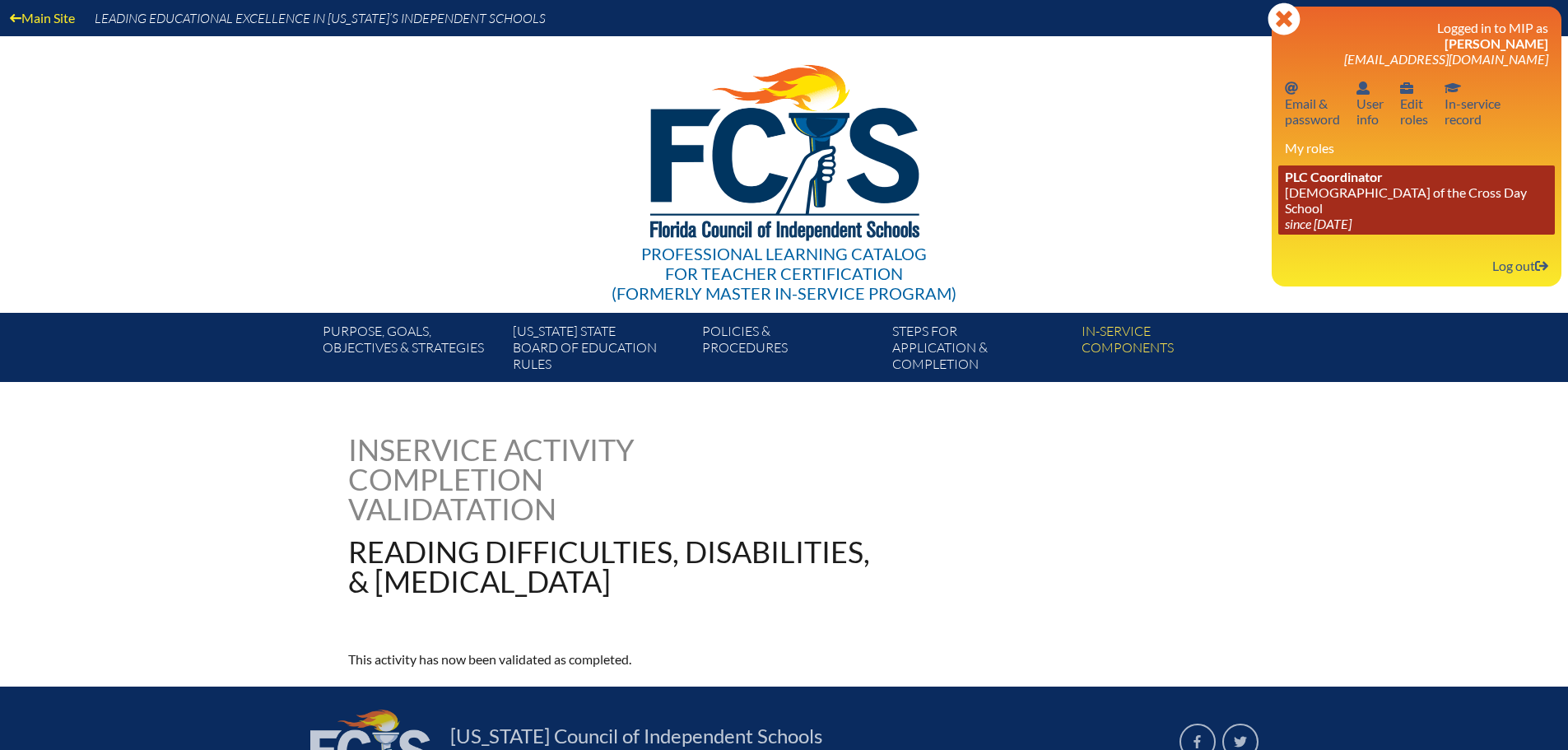
click at [1353, 195] on link "PLC Coordinator [DEMOGRAPHIC_DATA][GEOGRAPHIC_DATA] since [DATE]" at bounding box center [1416, 199] width 277 height 69
